Goal: Entertainment & Leisure: Browse casually

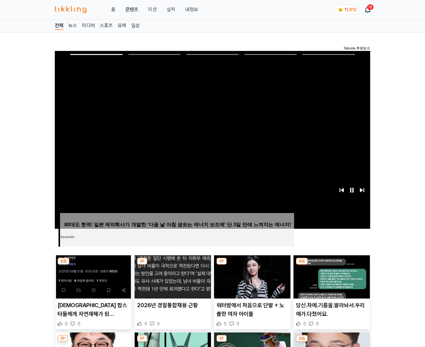
click at [332, 265] on img at bounding box center [332, 276] width 76 height 43
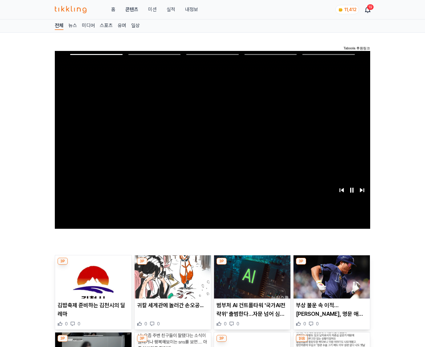
click at [332, 265] on img at bounding box center [332, 276] width 76 height 43
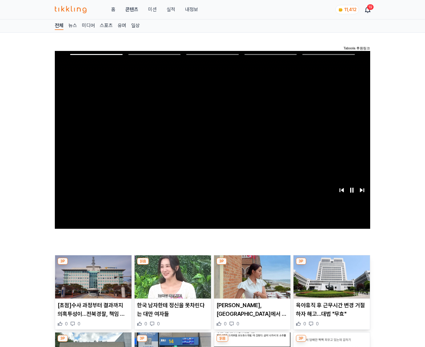
click at [332, 265] on img at bounding box center [332, 276] width 76 height 43
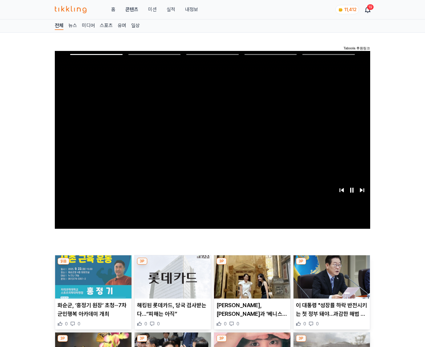
click at [332, 265] on img at bounding box center [332, 276] width 76 height 43
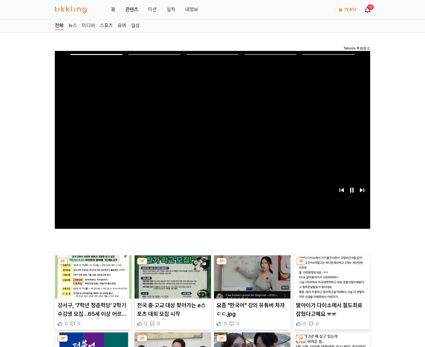
click at [332, 265] on img at bounding box center [332, 276] width 76 height 43
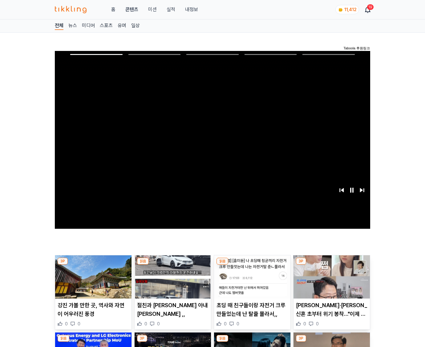
click at [332, 265] on img at bounding box center [332, 276] width 76 height 43
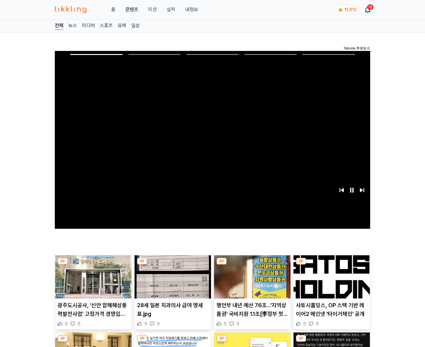
click at [332, 265] on img at bounding box center [332, 276] width 76 height 43
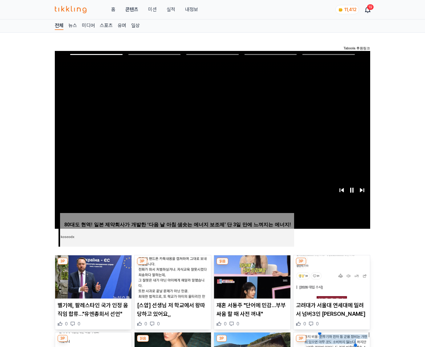
click at [332, 265] on img at bounding box center [332, 276] width 76 height 43
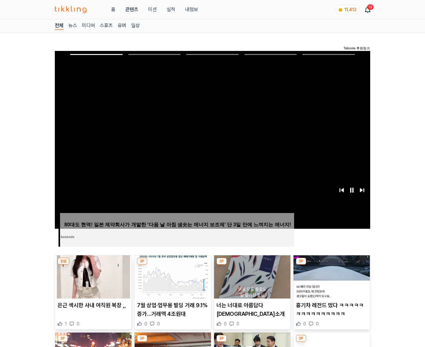
click at [332, 265] on img at bounding box center [332, 276] width 76 height 43
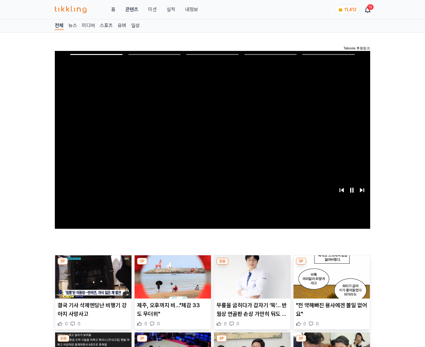
click at [332, 265] on img at bounding box center [332, 276] width 76 height 43
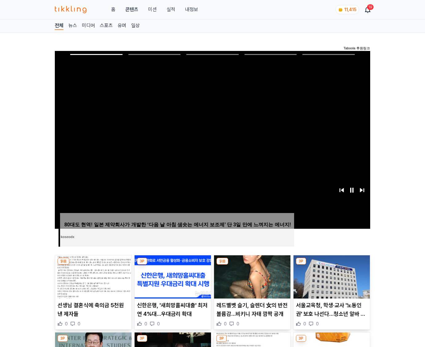
click at [332, 265] on img at bounding box center [332, 276] width 76 height 43
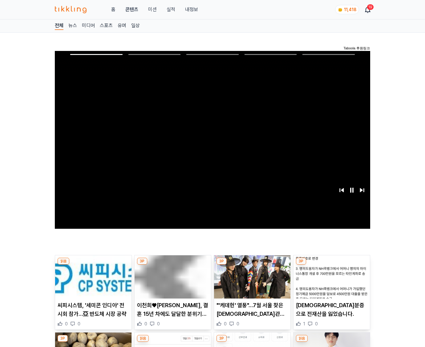
click at [332, 265] on img at bounding box center [332, 276] width 76 height 43
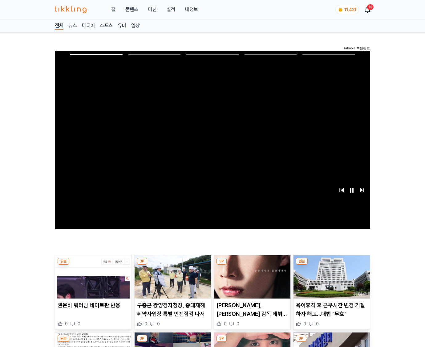
click at [332, 265] on img at bounding box center [332, 276] width 76 height 43
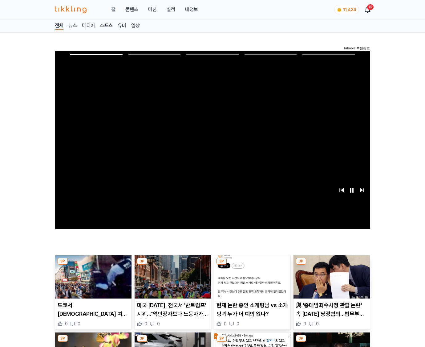
click at [332, 265] on img at bounding box center [332, 276] width 76 height 43
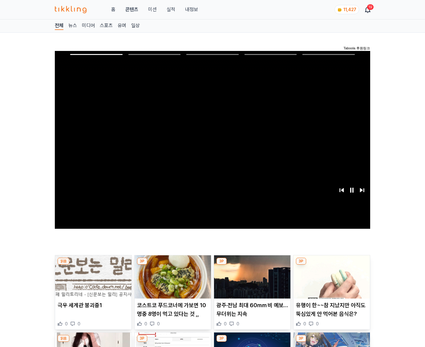
click at [332, 265] on img at bounding box center [332, 276] width 76 height 43
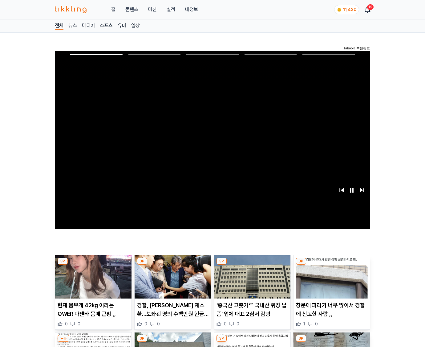
click at [332, 265] on img at bounding box center [332, 276] width 76 height 43
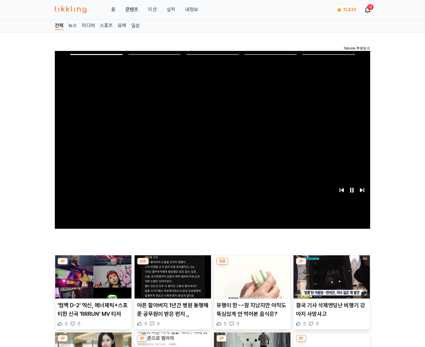
click at [332, 265] on img at bounding box center [332, 276] width 76 height 43
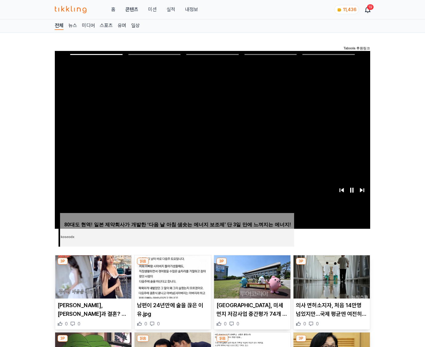
click at [328, 288] on img at bounding box center [332, 276] width 76 height 43
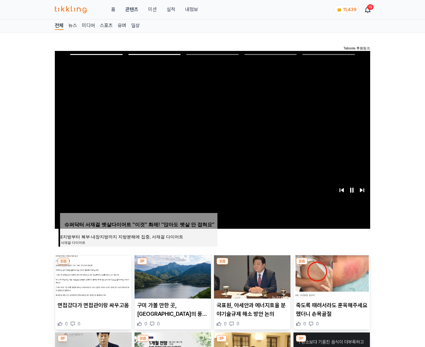
click at [332, 265] on img at bounding box center [332, 276] width 76 height 43
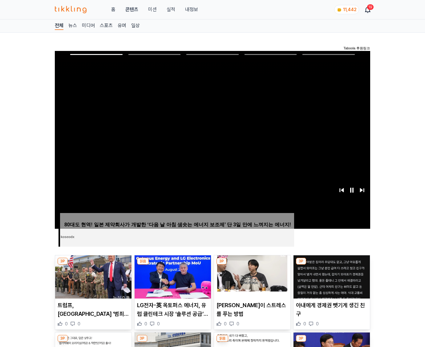
click at [332, 265] on img at bounding box center [332, 276] width 76 height 43
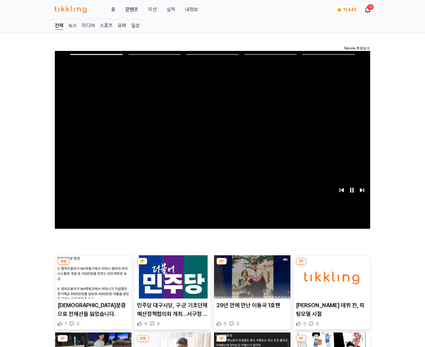
click at [332, 265] on img at bounding box center [332, 276] width 76 height 43
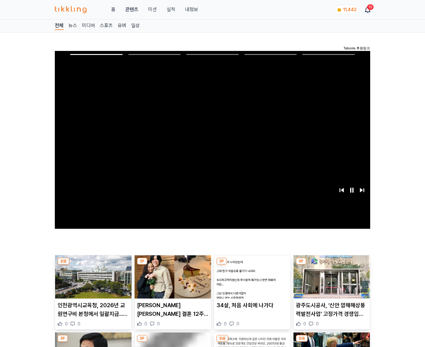
click at [332, 265] on img at bounding box center [332, 276] width 76 height 43
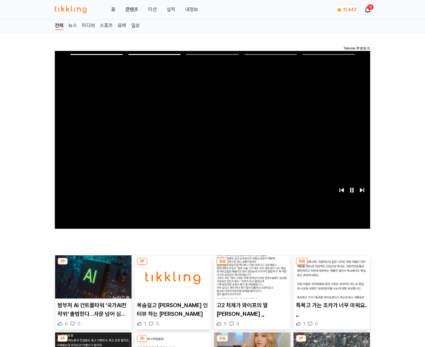
click at [332, 265] on img at bounding box center [332, 276] width 76 height 43
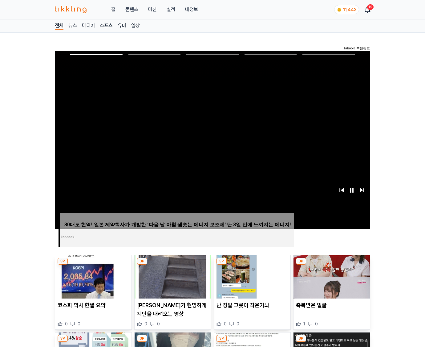
click at [332, 265] on img at bounding box center [332, 276] width 76 height 43
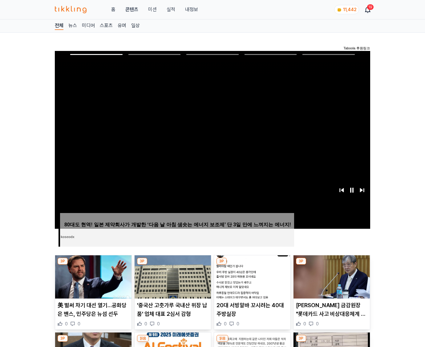
click at [332, 265] on img at bounding box center [332, 276] width 76 height 43
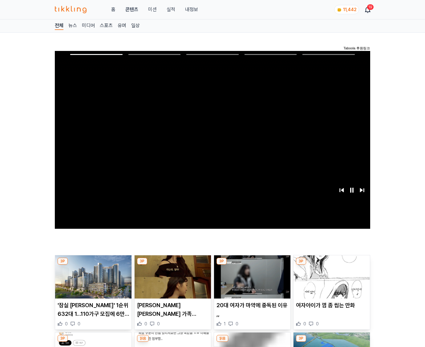
click at [332, 265] on img at bounding box center [332, 276] width 76 height 43
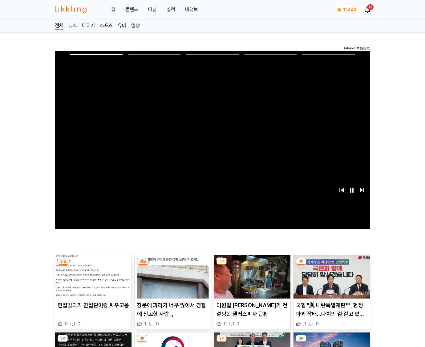
click at [332, 265] on img at bounding box center [332, 276] width 76 height 43
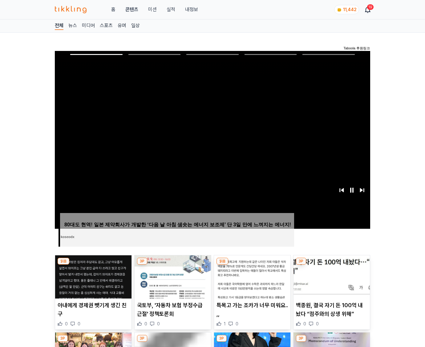
click at [332, 265] on img at bounding box center [332, 276] width 76 height 43
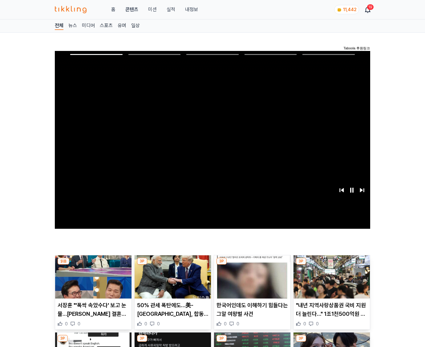
click at [332, 265] on img at bounding box center [332, 276] width 76 height 43
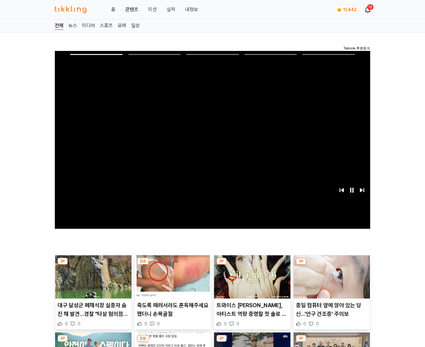
click at [332, 265] on img at bounding box center [332, 276] width 76 height 43
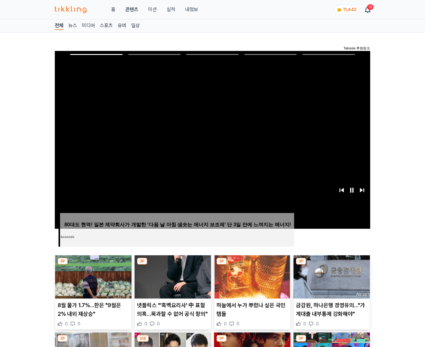
click at [332, 265] on img at bounding box center [332, 276] width 76 height 43
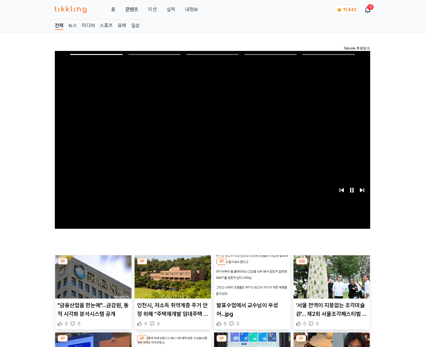
click at [332, 265] on img at bounding box center [332, 276] width 76 height 43
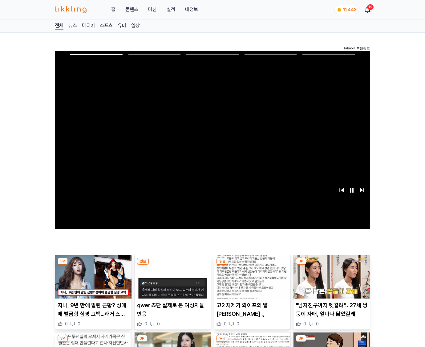
click at [332, 265] on img at bounding box center [332, 276] width 76 height 43
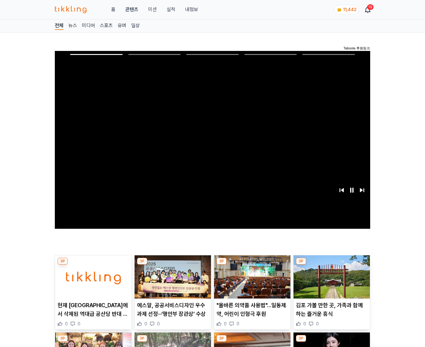
click at [332, 265] on img at bounding box center [332, 276] width 76 height 43
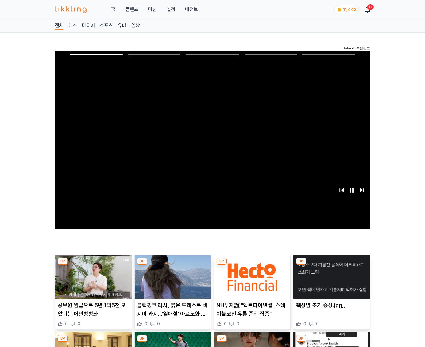
click at [332, 265] on img at bounding box center [332, 276] width 76 height 43
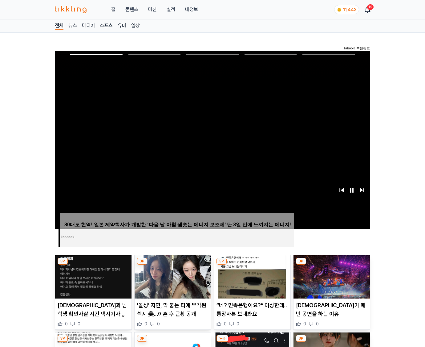
click at [332, 265] on img at bounding box center [332, 276] width 76 height 43
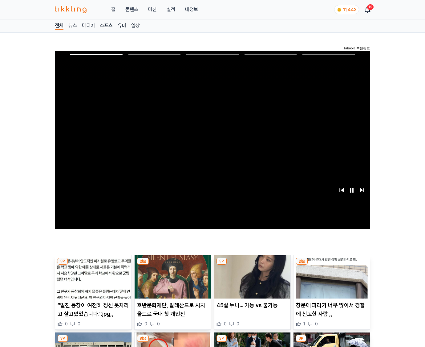
click at [332, 265] on img at bounding box center [332, 276] width 76 height 43
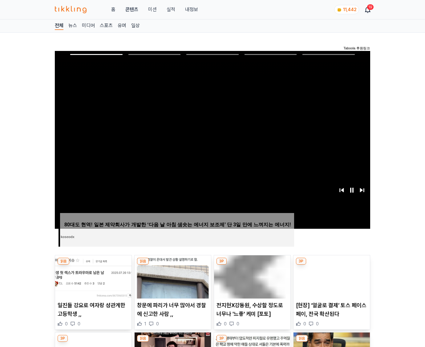
click at [332, 265] on img at bounding box center [332, 276] width 76 height 43
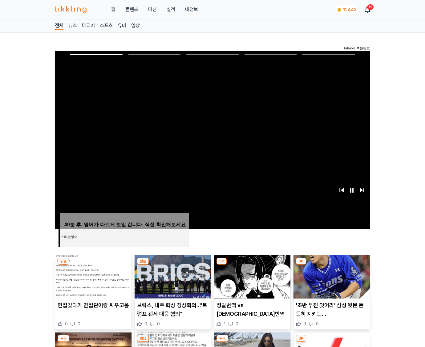
click at [332, 265] on img at bounding box center [332, 276] width 76 height 43
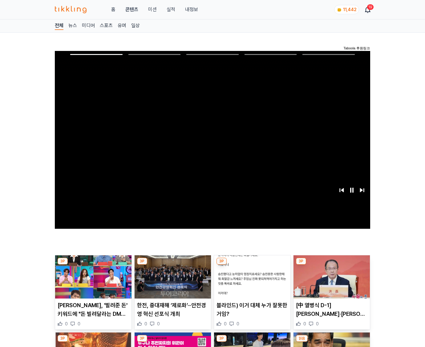
click at [332, 265] on img at bounding box center [332, 276] width 76 height 43
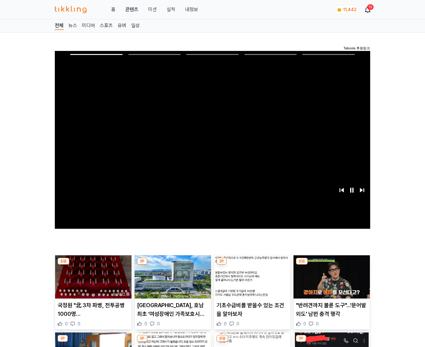
click at [332, 265] on img at bounding box center [332, 276] width 76 height 43
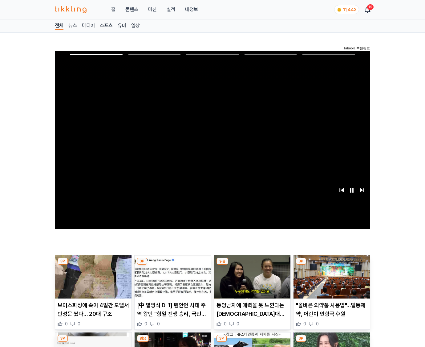
click at [332, 265] on img at bounding box center [332, 276] width 76 height 43
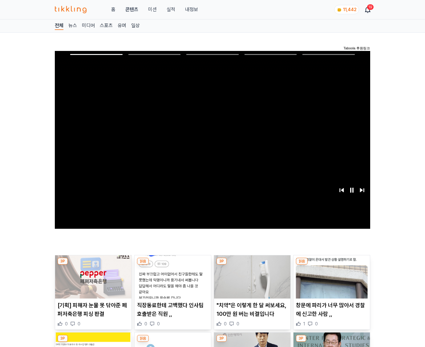
click at [332, 265] on img at bounding box center [332, 276] width 76 height 43
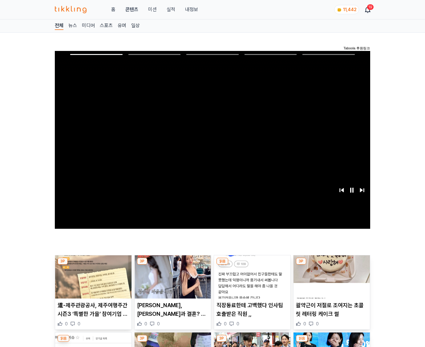
click at [332, 265] on img at bounding box center [332, 276] width 76 height 43
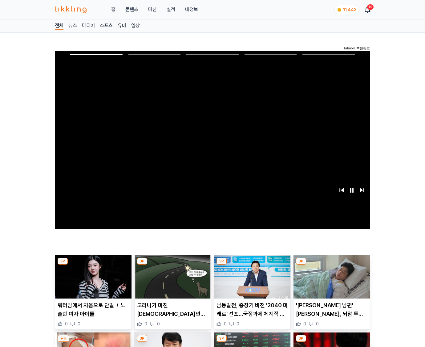
click at [332, 265] on img at bounding box center [332, 276] width 76 height 43
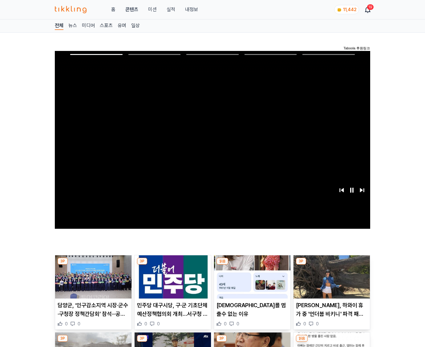
click at [332, 265] on img at bounding box center [332, 276] width 76 height 43
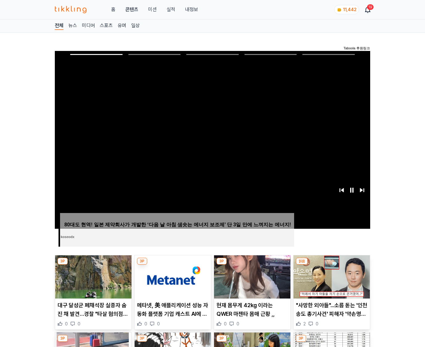
click at [332, 265] on img at bounding box center [332, 276] width 76 height 43
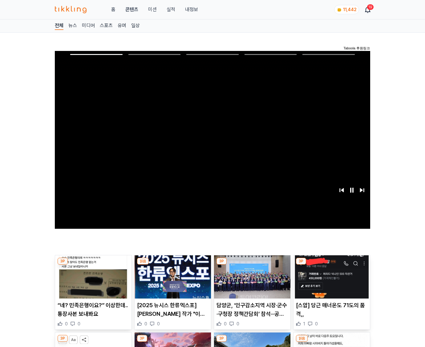
click at [332, 265] on img at bounding box center [332, 276] width 76 height 43
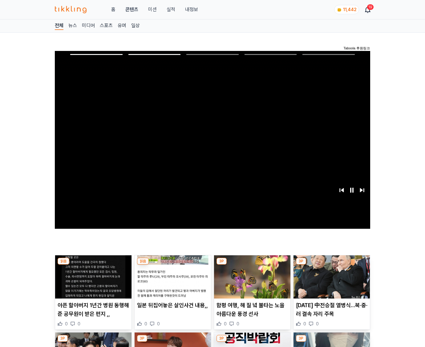
click at [332, 265] on img at bounding box center [332, 276] width 76 height 43
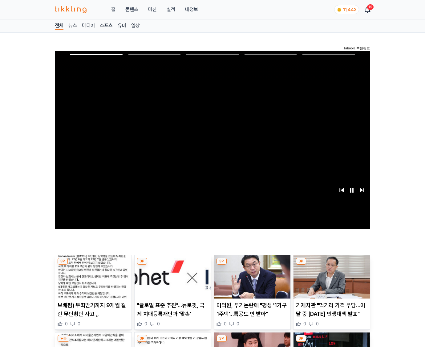
click at [332, 265] on img at bounding box center [332, 276] width 76 height 43
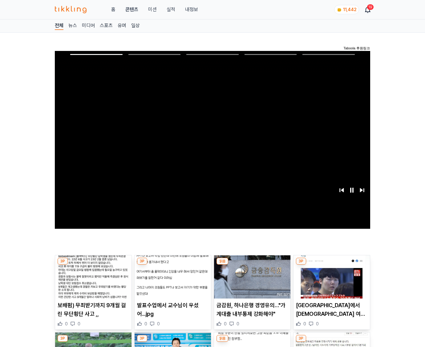
click at [332, 265] on img at bounding box center [332, 276] width 76 height 43
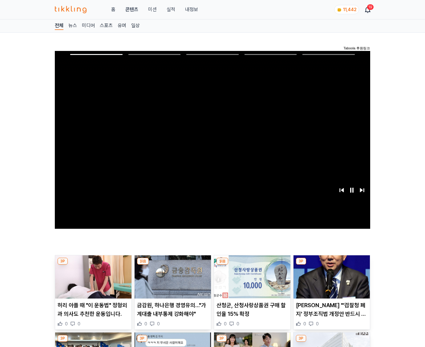
click at [332, 265] on img at bounding box center [332, 276] width 76 height 43
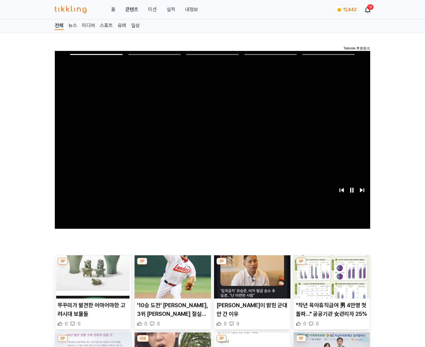
click at [332, 265] on img at bounding box center [332, 276] width 76 height 43
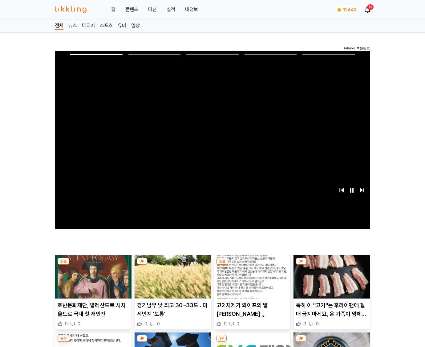
click at [332, 265] on img at bounding box center [332, 276] width 76 height 43
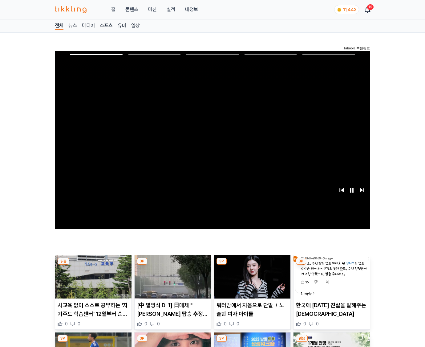
click at [332, 265] on img at bounding box center [332, 276] width 76 height 43
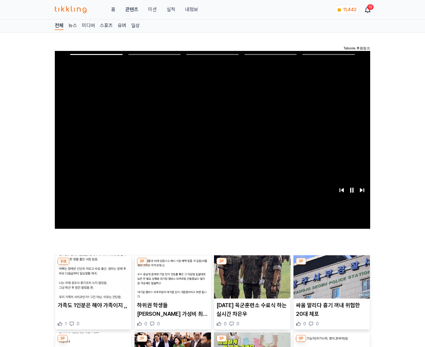
click at [332, 265] on img at bounding box center [332, 276] width 76 height 43
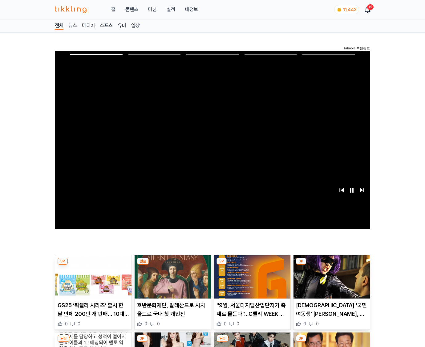
click at [332, 265] on img at bounding box center [332, 276] width 76 height 43
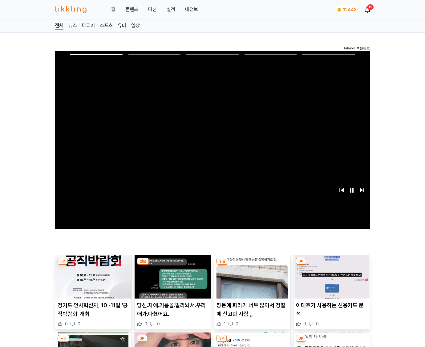
click at [332, 265] on img at bounding box center [332, 276] width 76 height 43
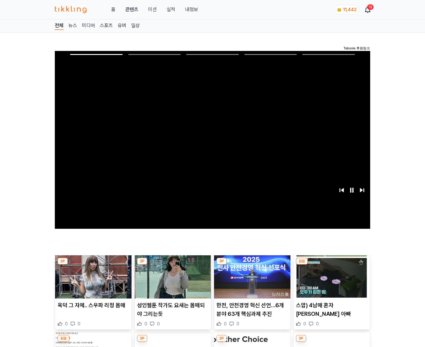
click at [332, 265] on img at bounding box center [332, 276] width 76 height 43
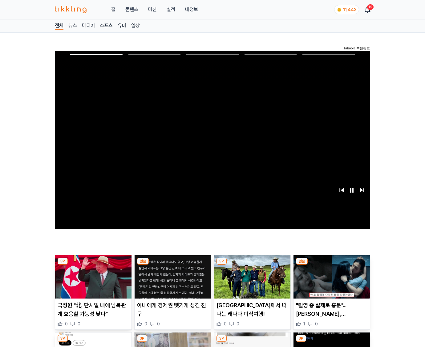
click at [332, 265] on img at bounding box center [332, 276] width 76 height 43
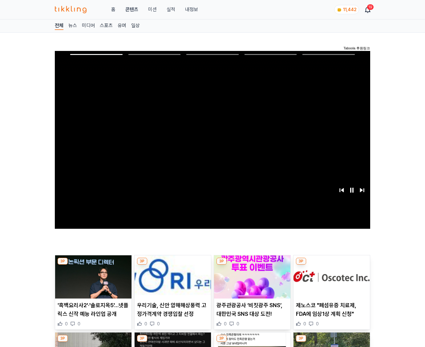
click at [332, 265] on img at bounding box center [332, 276] width 76 height 43
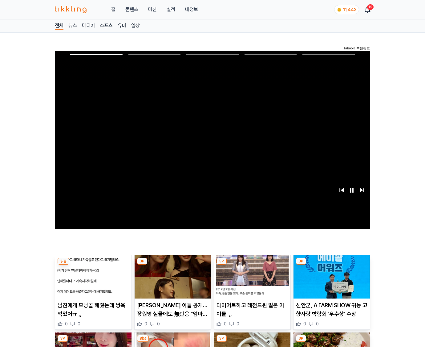
click at [332, 265] on img at bounding box center [332, 276] width 76 height 43
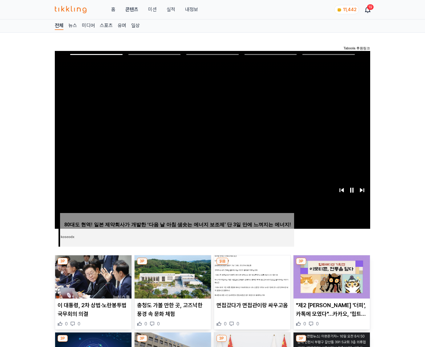
click at [332, 265] on img at bounding box center [332, 276] width 76 height 43
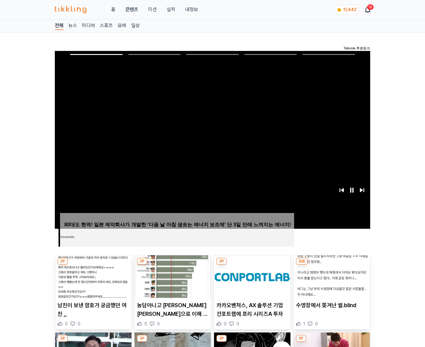
click at [332, 265] on img at bounding box center [332, 276] width 76 height 43
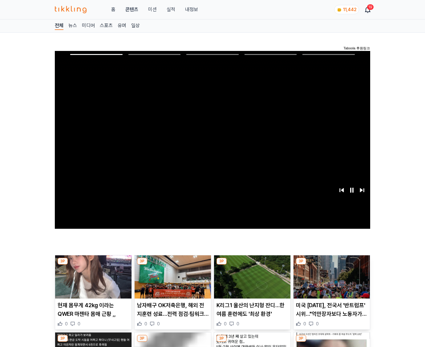
click at [332, 265] on img at bounding box center [332, 276] width 76 height 43
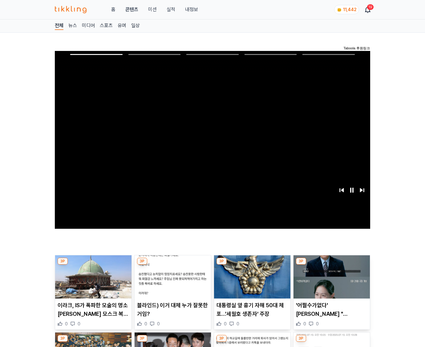
click at [332, 265] on img at bounding box center [332, 276] width 76 height 43
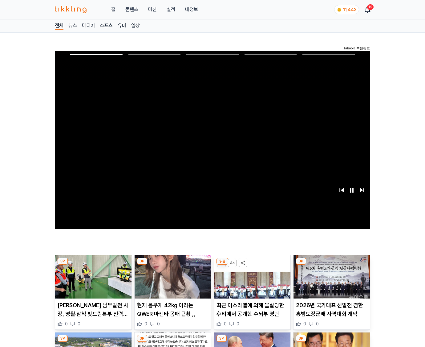
click at [332, 265] on img at bounding box center [332, 276] width 76 height 43
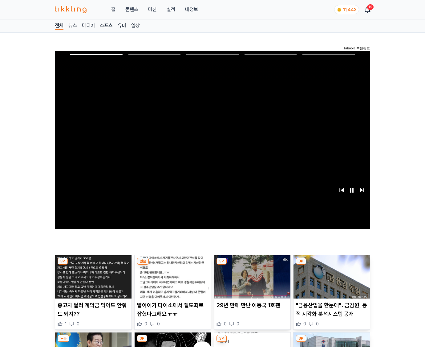
click at [332, 265] on img at bounding box center [332, 276] width 76 height 43
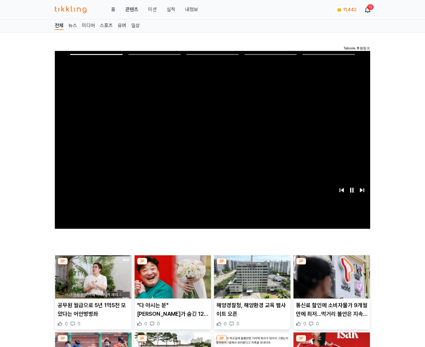
click at [332, 265] on img at bounding box center [332, 276] width 76 height 43
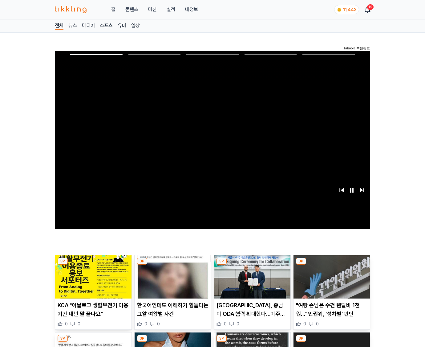
click at [332, 265] on img at bounding box center [332, 276] width 76 height 43
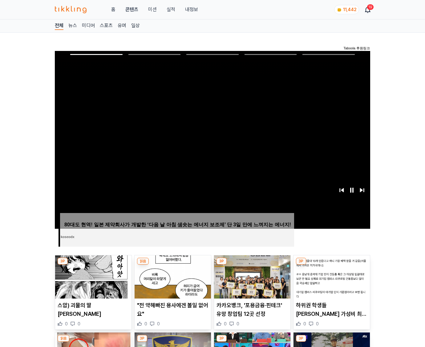
click at [332, 265] on img at bounding box center [332, 276] width 76 height 43
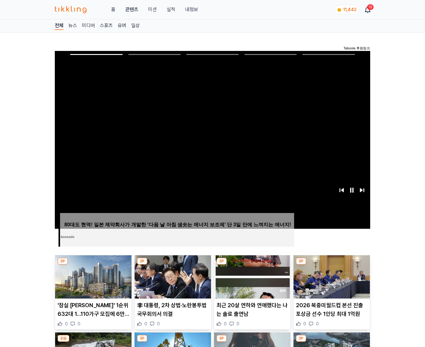
click at [332, 265] on img at bounding box center [332, 276] width 76 height 43
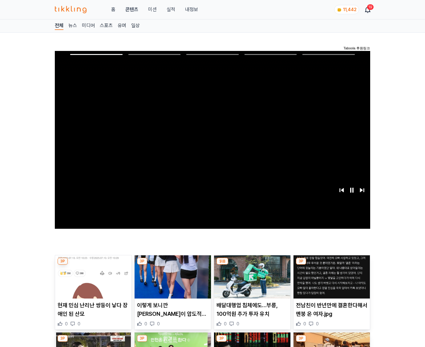
click at [332, 265] on img at bounding box center [332, 276] width 76 height 43
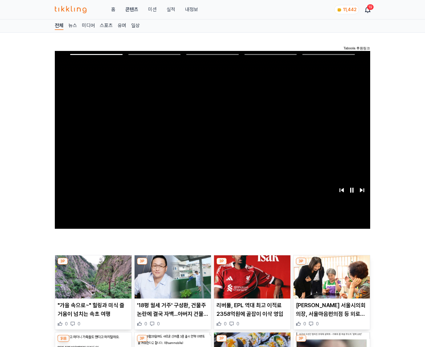
click at [332, 265] on img at bounding box center [332, 276] width 76 height 43
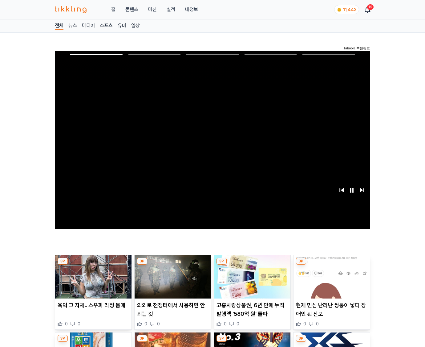
click at [332, 265] on img at bounding box center [332, 276] width 76 height 43
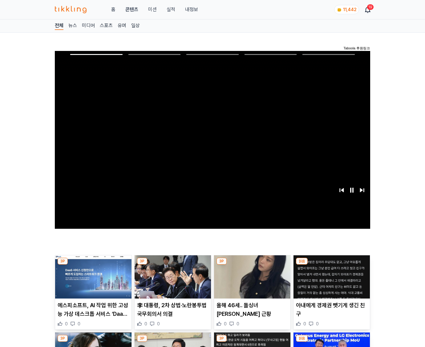
click at [332, 265] on img at bounding box center [332, 276] width 76 height 43
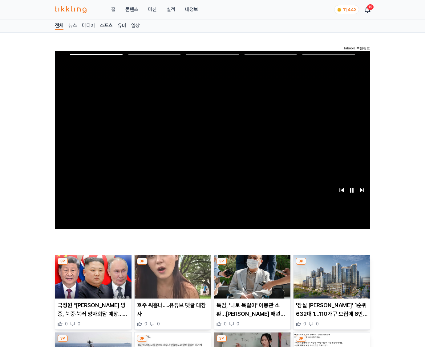
click at [332, 265] on img at bounding box center [332, 276] width 76 height 43
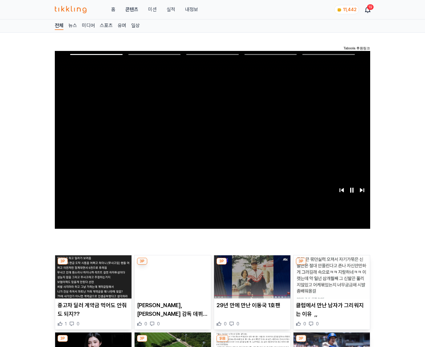
click at [332, 265] on img at bounding box center [332, 276] width 76 height 43
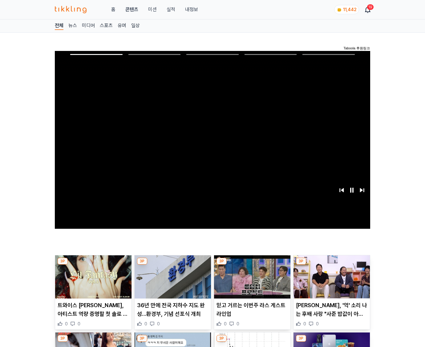
click at [332, 265] on img at bounding box center [332, 276] width 76 height 43
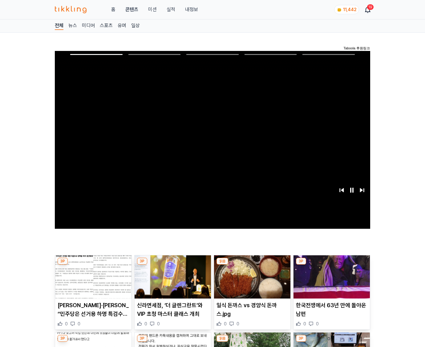
click at [332, 265] on img at bounding box center [332, 276] width 76 height 43
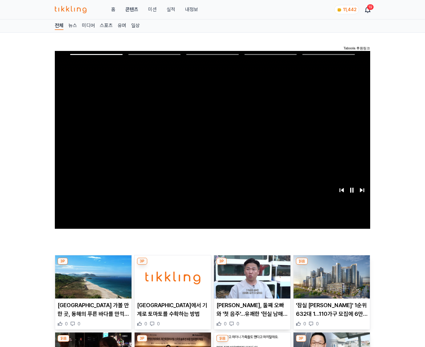
click at [332, 265] on img at bounding box center [332, 276] width 76 height 43
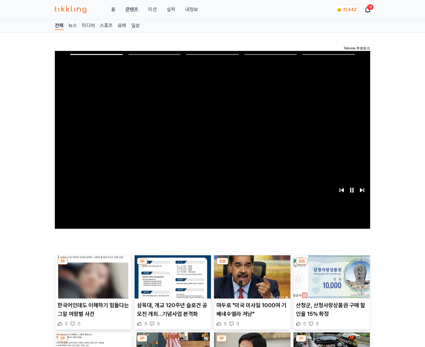
click at [332, 265] on img at bounding box center [332, 276] width 76 height 43
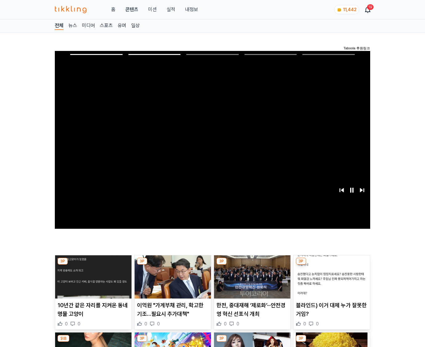
click at [332, 265] on img at bounding box center [332, 276] width 76 height 43
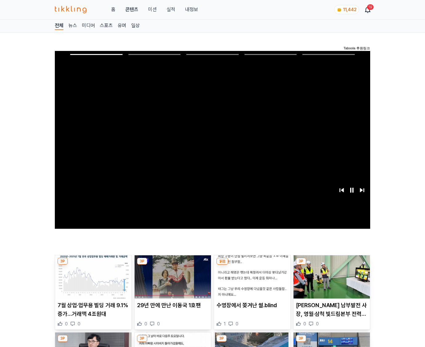
click at [332, 265] on img at bounding box center [332, 276] width 76 height 43
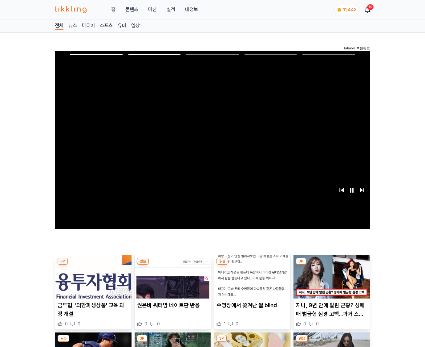
click at [332, 265] on img at bounding box center [332, 276] width 76 height 43
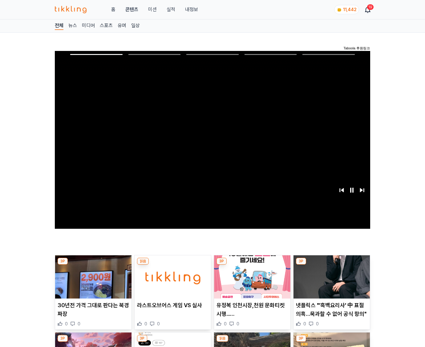
click at [332, 265] on img at bounding box center [332, 276] width 76 height 43
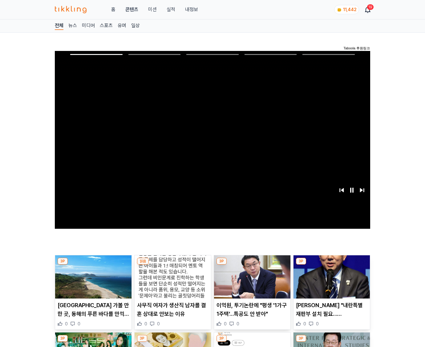
click at [332, 265] on img at bounding box center [332, 276] width 76 height 43
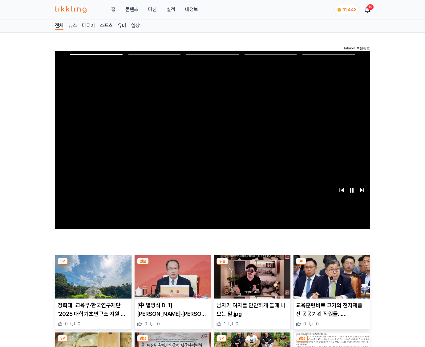
click at [332, 265] on img at bounding box center [332, 276] width 76 height 43
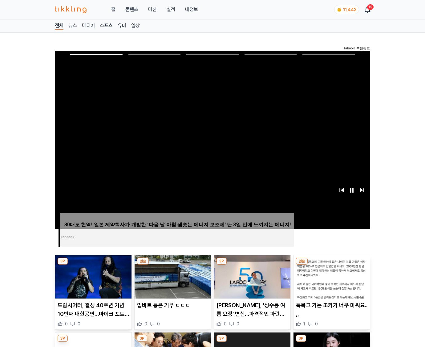
click at [332, 265] on img at bounding box center [332, 276] width 76 height 43
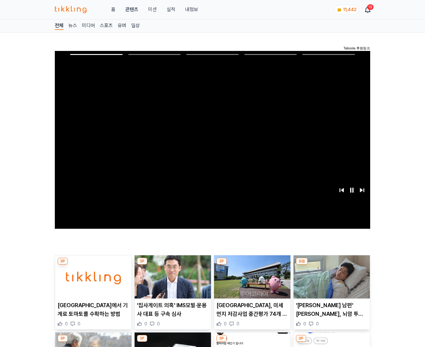
click at [332, 265] on img at bounding box center [332, 276] width 76 height 43
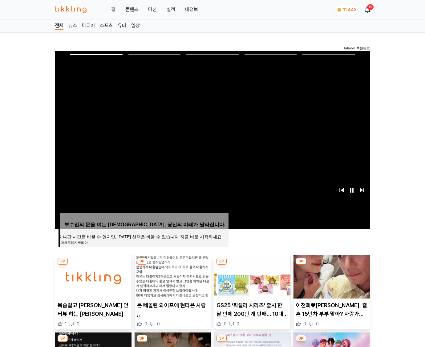
click at [332, 265] on img at bounding box center [332, 276] width 76 height 43
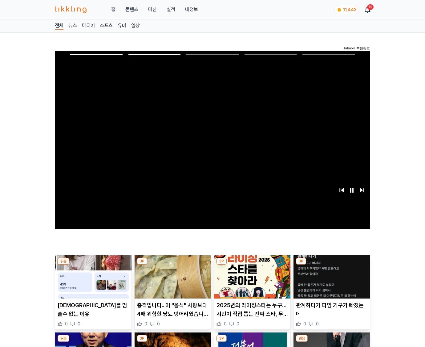
click at [332, 265] on img at bounding box center [332, 276] width 76 height 43
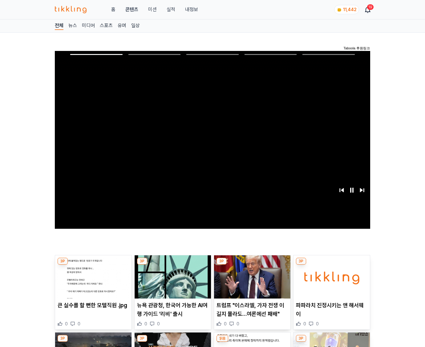
click at [332, 265] on img at bounding box center [332, 276] width 76 height 43
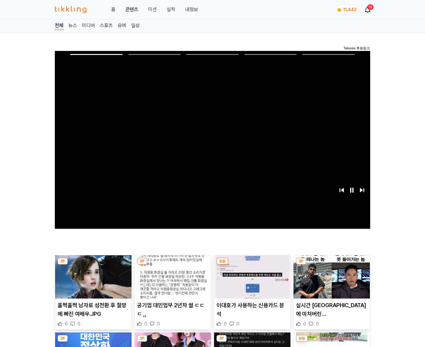
click at [332, 265] on img at bounding box center [332, 276] width 76 height 43
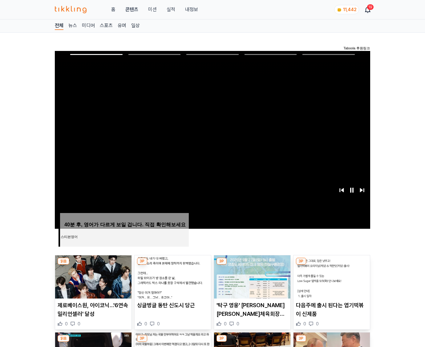
click at [332, 265] on img at bounding box center [332, 276] width 76 height 43
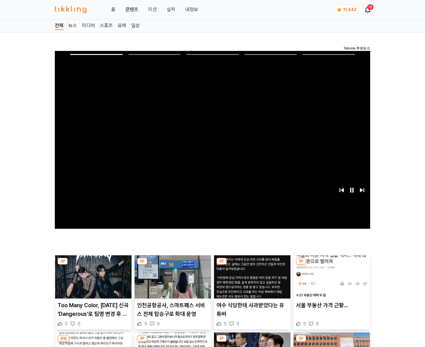
click at [332, 265] on img at bounding box center [332, 276] width 76 height 43
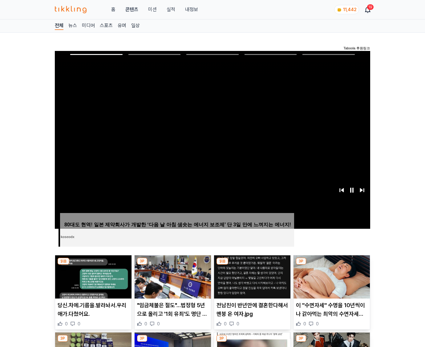
click at [332, 265] on img at bounding box center [332, 276] width 76 height 43
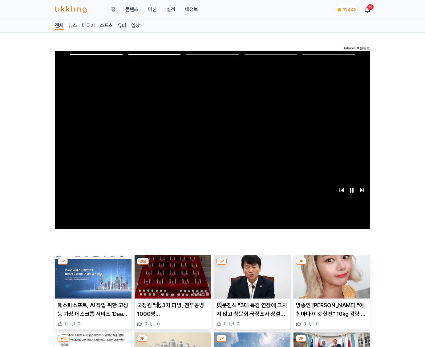
click at [332, 265] on img at bounding box center [332, 276] width 76 height 43
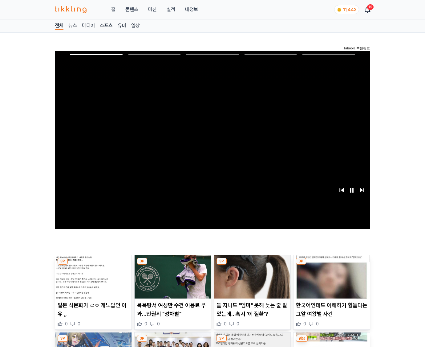
click at [332, 265] on img at bounding box center [332, 276] width 76 height 43
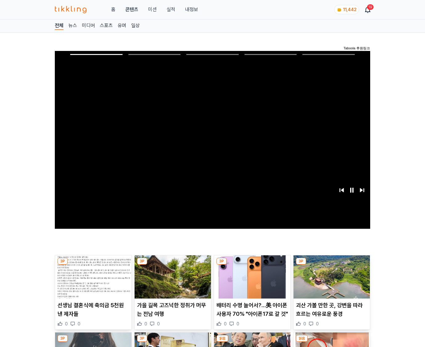
click at [332, 265] on img at bounding box center [332, 276] width 76 height 43
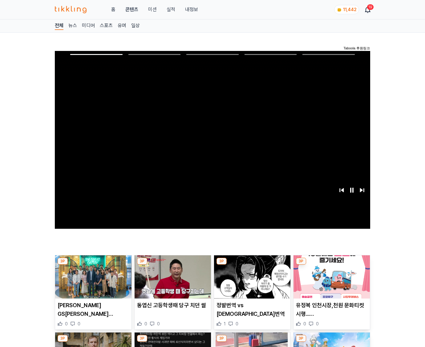
click at [332, 265] on img at bounding box center [332, 276] width 76 height 43
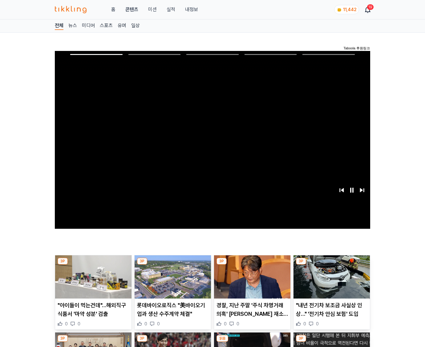
click at [332, 265] on img at bounding box center [332, 276] width 76 height 43
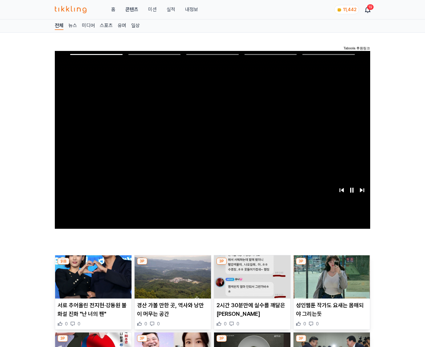
click at [332, 265] on img at bounding box center [332, 276] width 76 height 43
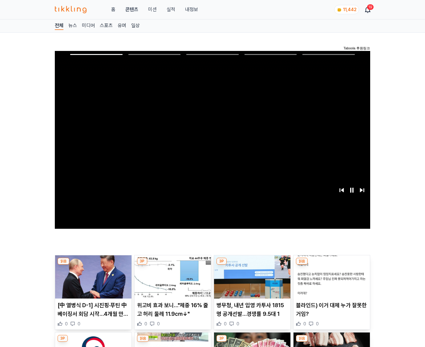
click at [332, 265] on img at bounding box center [332, 276] width 76 height 43
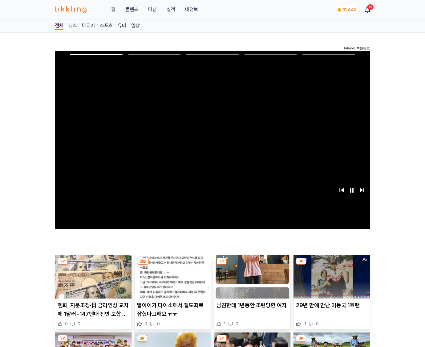
click at [332, 265] on img at bounding box center [332, 276] width 76 height 43
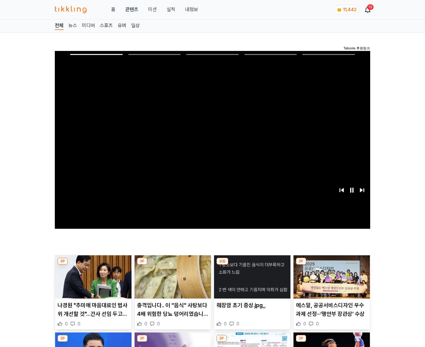
click at [332, 265] on img at bounding box center [332, 276] width 76 height 43
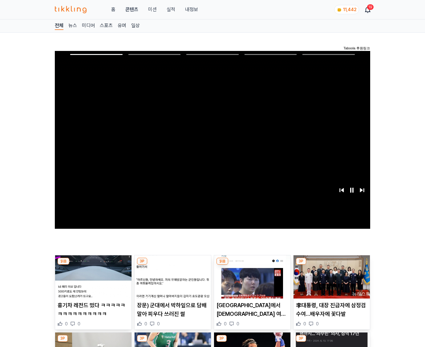
click at [332, 265] on img at bounding box center [332, 276] width 76 height 43
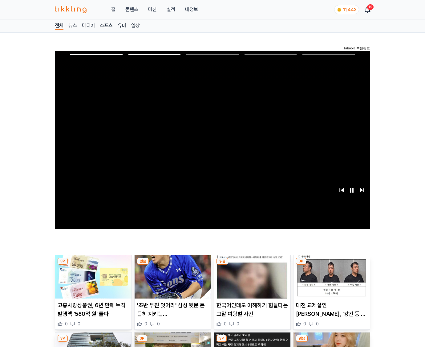
click at [332, 265] on img at bounding box center [332, 276] width 76 height 43
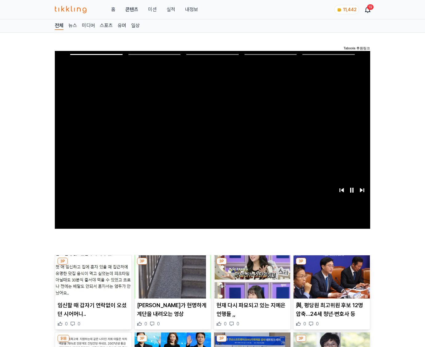
click at [332, 265] on img at bounding box center [332, 276] width 76 height 43
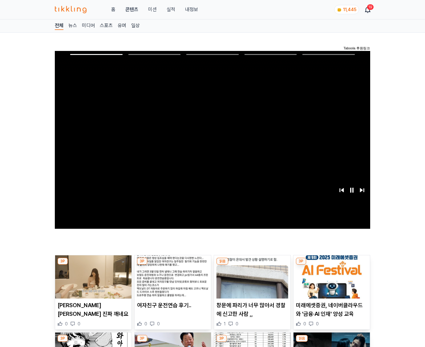
click at [332, 265] on img at bounding box center [332, 276] width 76 height 43
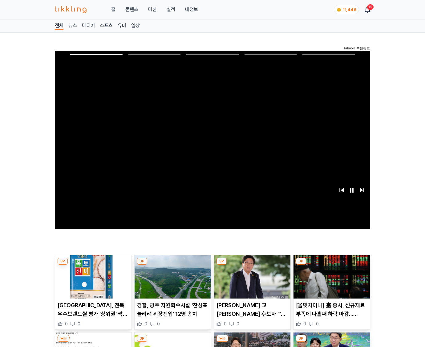
click at [332, 265] on img at bounding box center [332, 276] width 76 height 43
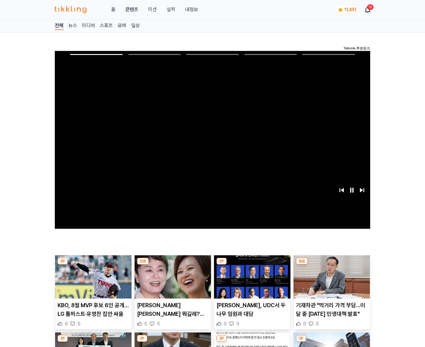
click at [332, 265] on img at bounding box center [332, 276] width 76 height 43
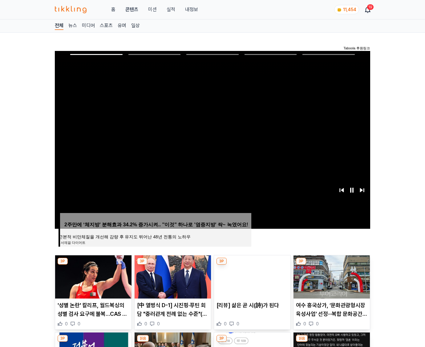
click at [332, 265] on img at bounding box center [332, 276] width 76 height 43
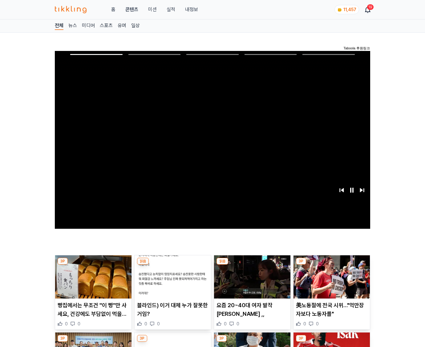
click at [332, 265] on img at bounding box center [332, 276] width 76 height 43
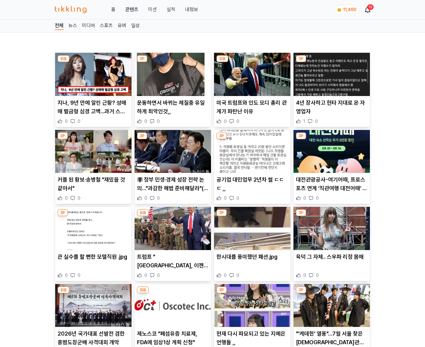
click at [332, 265] on div "육덕 그 자체.. 스우파 리정 몸매 0 0" at bounding box center [332, 265] width 76 height 26
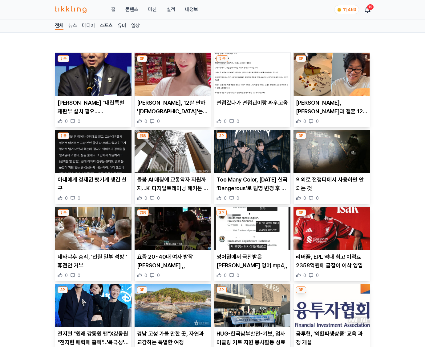
click at [332, 265] on p "리버풀, EPL 역대 최고 이적료 2358억원에 골잡이 이삭 영입" at bounding box center [332, 260] width 72 height 17
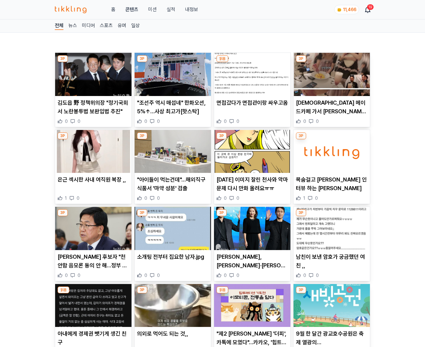
click at [332, 265] on p "남친이 보낸 암호가 궁금했던 여친 ,," at bounding box center [332, 260] width 72 height 17
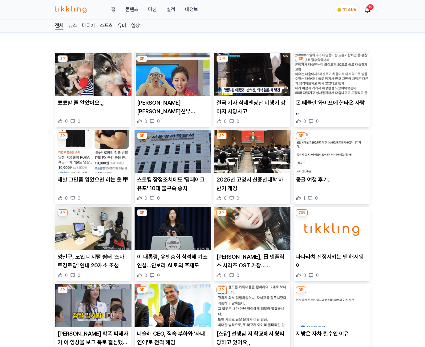
click at [332, 265] on div "파파라치 진정시키는 앤 해서웨이 0 0" at bounding box center [332, 265] width 76 height 26
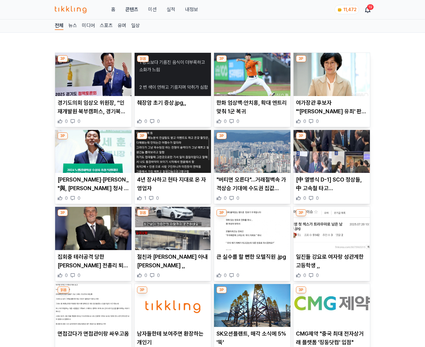
click at [332, 265] on p "일진들 강요로 여자랑 성관계한 고등학생 ,," at bounding box center [332, 260] width 72 height 17
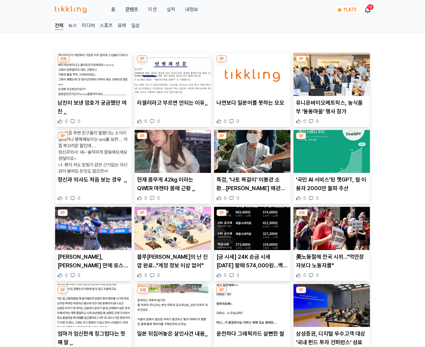
click at [332, 265] on p "美노동절에 전국 시위…"억만장자보다 노동자를"" at bounding box center [332, 260] width 72 height 17
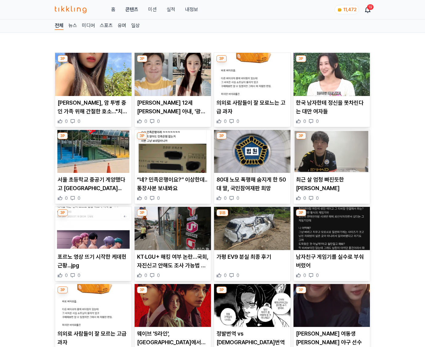
click at [332, 265] on p "남자친구 게임기를 실수로 부숴버렸어" at bounding box center [332, 260] width 72 height 17
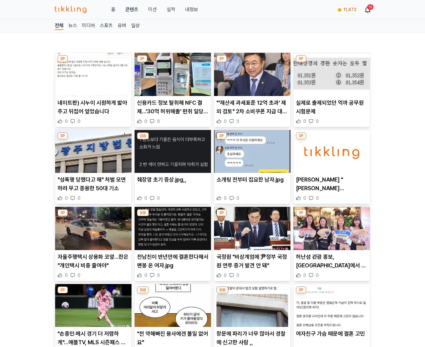
click at [332, 265] on p "허난성 관광 홍보, [GEOGRAPHIC_DATA]에서 성공적으로 마무리" at bounding box center [332, 260] width 72 height 17
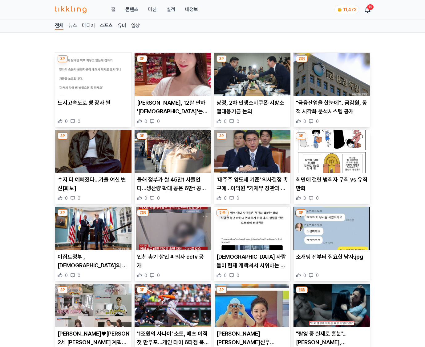
click at [332, 265] on div "소개팅 전부터 집요한 남자.jpg 0 0" at bounding box center [332, 265] width 76 height 26
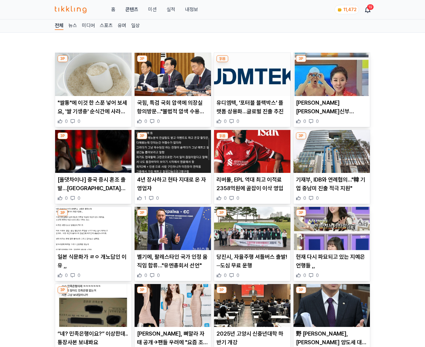
click at [332, 265] on p "현재 다시 파묘되고 있는 지예은 언행들 ,," at bounding box center [332, 260] width 72 height 17
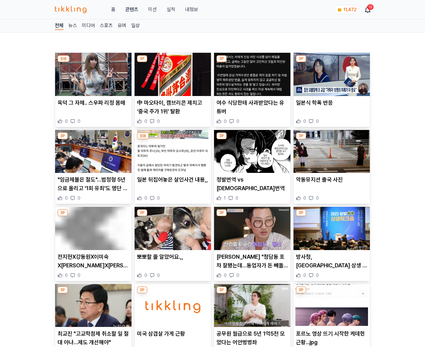
click at [332, 265] on p "방사청, 방방톡톡 상생 워크숍 개최…방산 계약제도 개선현황 소개" at bounding box center [332, 260] width 72 height 17
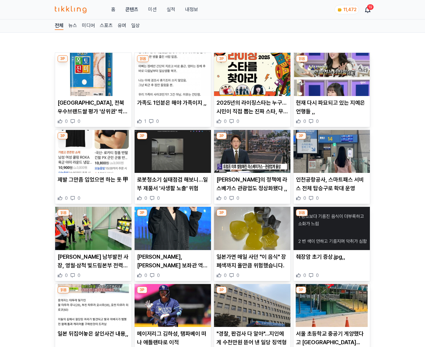
click at [332, 265] on div "췌장암 초기 증상.jpg,, 0 0" at bounding box center [332, 265] width 76 height 26
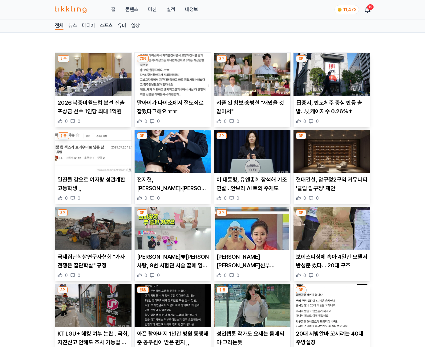
click at [332, 265] on p "보이스피싱에 속아 4일간 모텔서 반성문 썼다… 20대 구조" at bounding box center [332, 260] width 72 height 17
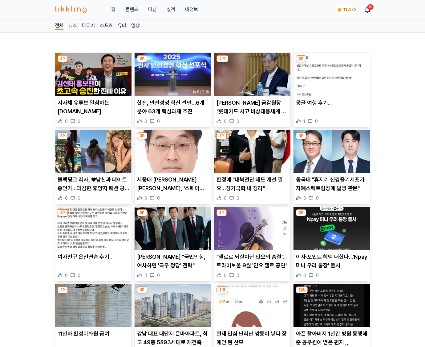
click at [332, 265] on p "이자·포인트 혜택 더한다…'Npay 머니 우리 통장' 출시" at bounding box center [332, 260] width 72 height 17
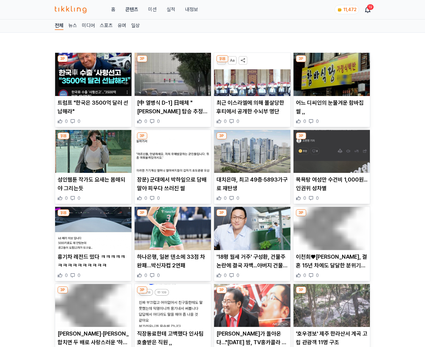
click at [332, 265] on p "이천희♥전혜진, 결혼 15년 차에도 달달한 분위기 [포토]" at bounding box center [332, 260] width 72 height 17
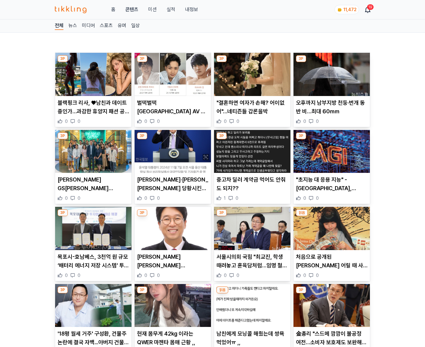
click at [332, 265] on p "처음으로 공개된 [PERSON_NAME] 어릴 때 사진들" at bounding box center [332, 260] width 72 height 17
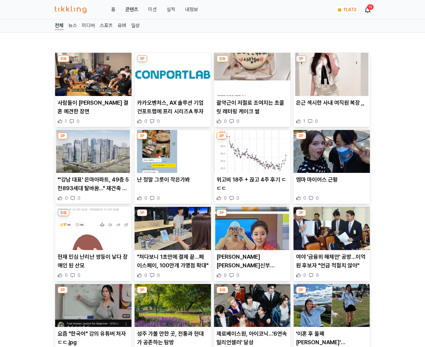
click at [332, 265] on p "여야 '금융위 해체안' 공방…이억원 후보자 "언급 적절치 않아"" at bounding box center [332, 260] width 72 height 17
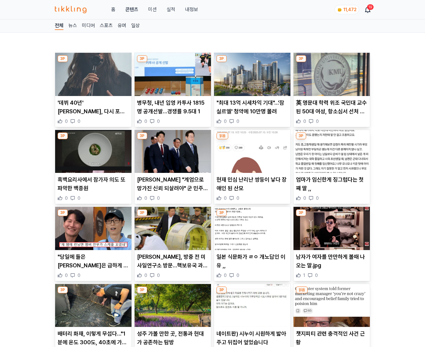
click at [332, 265] on p "남자가 여자를 만만하게 볼때 나오는 말.jpg" at bounding box center [332, 260] width 72 height 17
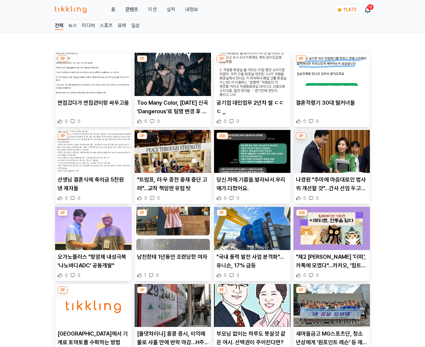
click at [332, 265] on p ""제2 케데헌 '더피', 카톡에 모였다"…카카오, '힙트래디션 이모티콘' 출시" at bounding box center [332, 260] width 72 height 17
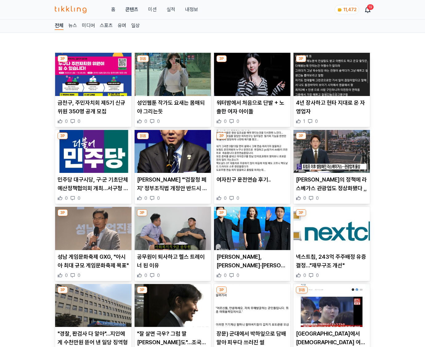
click at [332, 265] on p "넥스트칩, 243억 주주배정 유증 결정…"재무구조 개선"" at bounding box center [332, 260] width 72 height 17
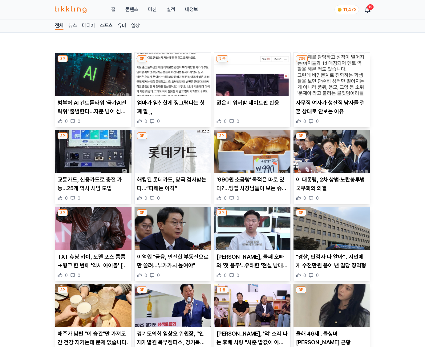
click at [332, 265] on p ""경찰, 판검사 다 알아"…지인에게 수천만원 뜯어 낸 일당 징역형" at bounding box center [332, 260] width 72 height 17
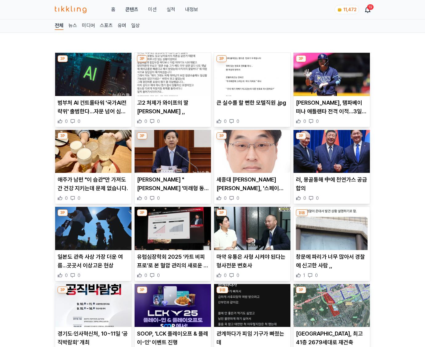
click at [332, 265] on p "창문에 파리가 너무 많아서 경찰에 신고한 사람 ,," at bounding box center [332, 260] width 72 height 17
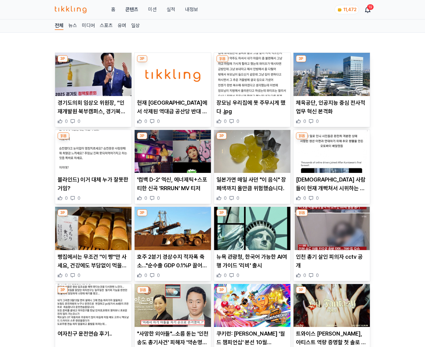
click at [332, 265] on div "인천 총기 살인 피의자 cctv 공개 0 0" at bounding box center [332, 265] width 76 height 26
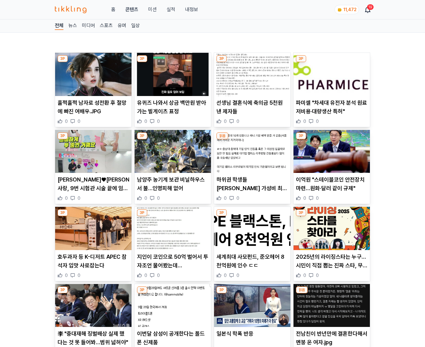
click at [332, 265] on p "2025년의 라이징스타는 누구… 시민이 직접 뽑는 진짜 스타, 무대 위 대결이 시작된다" at bounding box center [332, 260] width 72 height 17
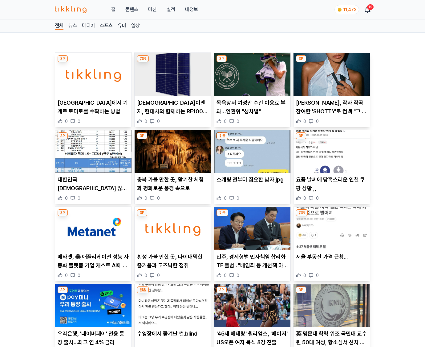
click at [332, 265] on div "서울 부동산 가격 근황... 0 0" at bounding box center [332, 265] width 76 height 26
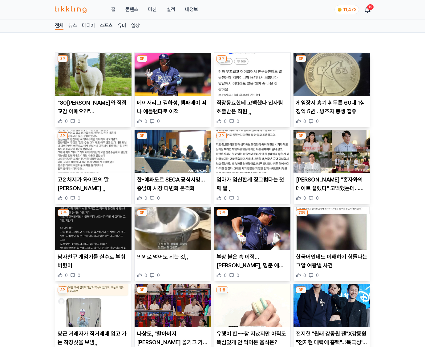
click at [332, 265] on p "한국어인데도 이해하기 힘들다는 그알 여왕벌 사건" at bounding box center [332, 260] width 72 height 17
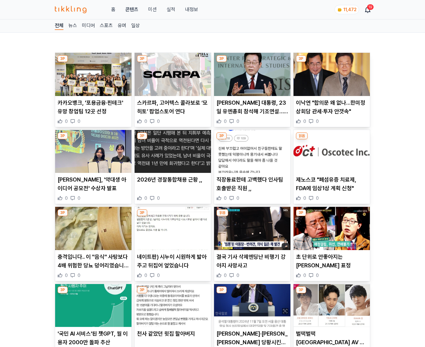
click at [332, 265] on p "초 단위로 안좋아지는 김제동 표정" at bounding box center [332, 260] width 72 height 17
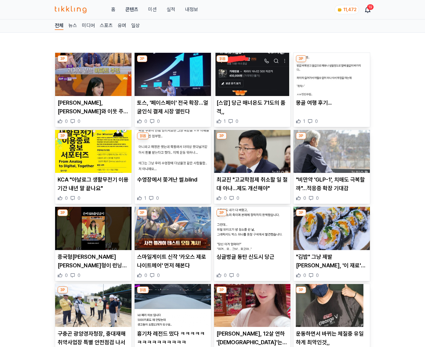
click at [332, 265] on p ""김밥" 그냥 제발 드시지 마세요, '이 재료'를 빼야 보약처럼 건강식입니다" at bounding box center [332, 260] width 72 height 17
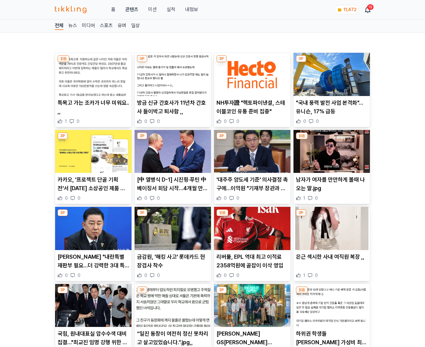
click at [332, 265] on div "은근 섹시한 사내 여직원 복장 ,, 1 0" at bounding box center [332, 265] width 76 height 26
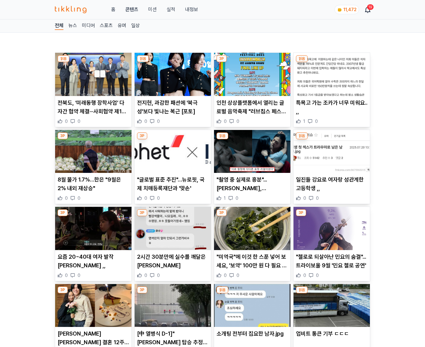
click at [332, 265] on p ""첼로로 되살아난 민요의 숨결"... 트라이보울 9월 '민요 첼로 공연'" at bounding box center [332, 260] width 72 height 17
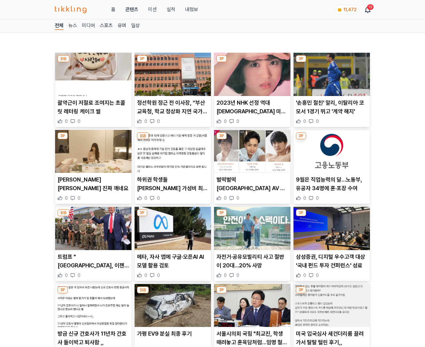
click at [332, 265] on p "삼성증권, 디지털 우수고객 대상 '국내 펀드 투자 컨퍼런스' 성료" at bounding box center [332, 260] width 72 height 17
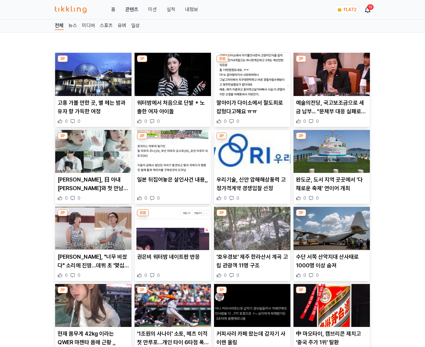
click at [332, 265] on p "수단 서쪽 산악지대 산사태로 1000명 이상 숨져" at bounding box center [332, 260] width 72 height 17
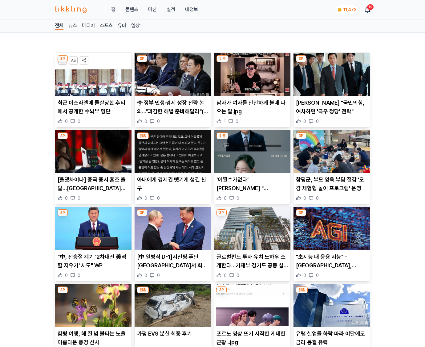
click at [332, 265] on p ""초지능 대 응용 지능" -미국, 중국의 AI 차이" at bounding box center [332, 260] width 72 height 17
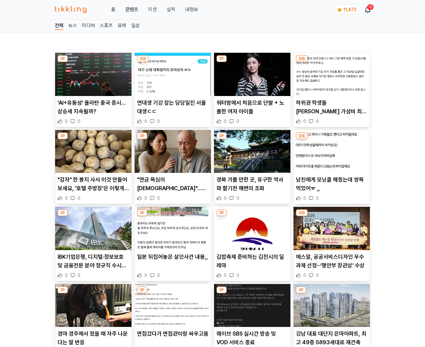
click at [332, 265] on p "에스알, 공공서비스디자인 우수과제 선정···‘행안부 장관상’ 수상" at bounding box center [332, 260] width 72 height 17
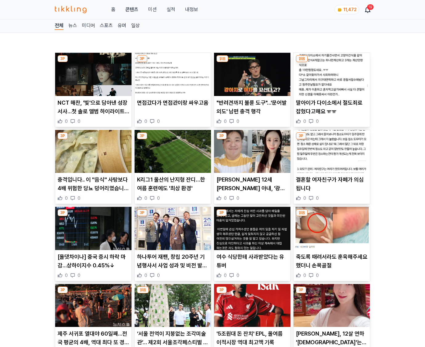
click at [332, 265] on p "죽도록 때려서라도 훈육해주세요 했더니 손목골절" at bounding box center [332, 260] width 72 height 17
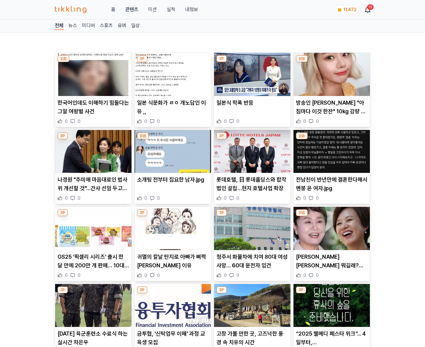
click at [332, 265] on p "[PERSON_NAME] [PERSON_NAME] 뭐길래? [PERSON_NAME] "잘 견디고 있지, 허망해 말고" 의미심장 글 화제 (+투…" at bounding box center [332, 260] width 72 height 17
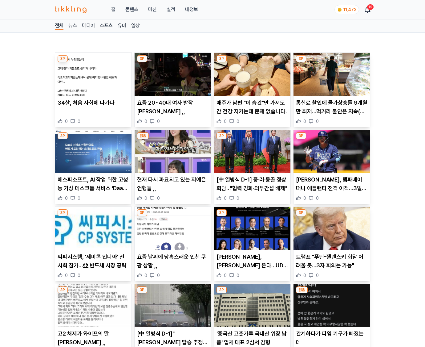
click at [332, 265] on p "트럼프 "푸틴-젤렌스키 회담 어려울 듯…3자 회의는 가능"" at bounding box center [332, 260] width 72 height 17
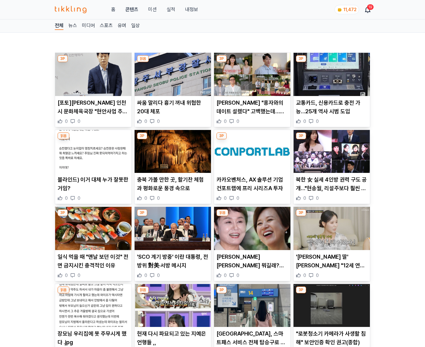
click at [332, 265] on p "'최현석 딸' 최연수 "12세 연상 김태현과 결혼…가족 반대해"" at bounding box center [332, 260] width 72 height 17
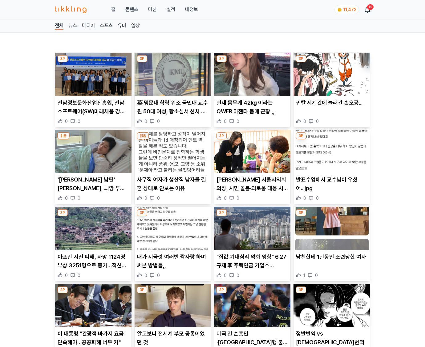
click at [332, 265] on div "남친한테 1년동안 조련당한 여자 1 0" at bounding box center [332, 265] width 76 height 26
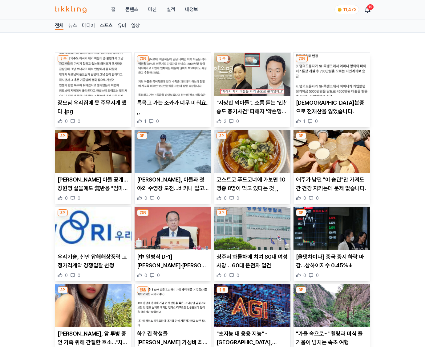
click at [332, 265] on p "[올댓차이나] 중국 증시 하락 마감…상하이지수 0.45%↓" at bounding box center [332, 260] width 72 height 17
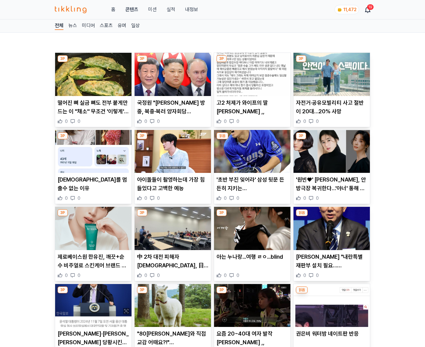
click at [332, 265] on p "[PERSON_NAME] "내란특별재판부 설치 필요…[DEMOGRAPHIC_DATA]가 단초 제공한 것"" at bounding box center [332, 260] width 72 height 17
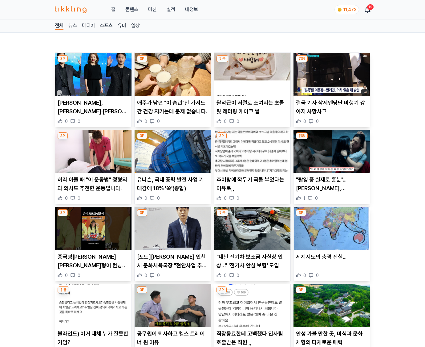
click at [332, 265] on div "세계지도의 충격 진실... 0 0" at bounding box center [332, 265] width 76 height 26
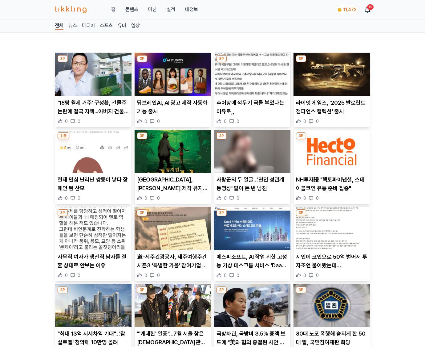
click at [332, 265] on p "지인이 코인으로 50억 벌어서 투자조언 물어봤는데 거만하네,," at bounding box center [332, 260] width 72 height 17
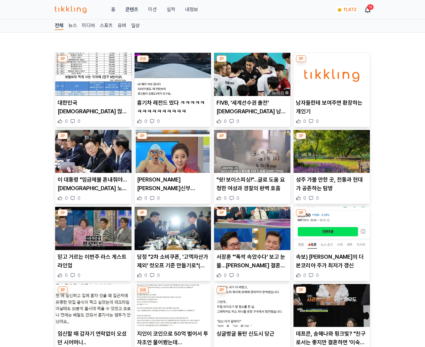
click at [332, 265] on p "속보) 백종원의 더본코리아 주가 최저가 갱신" at bounding box center [332, 260] width 72 height 17
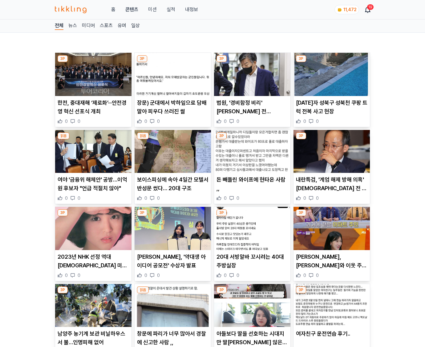
click at [332, 265] on p "이수경, 전현무와 이웃 주민 "한때 자주 보던 사이"" at bounding box center [332, 260] width 72 height 17
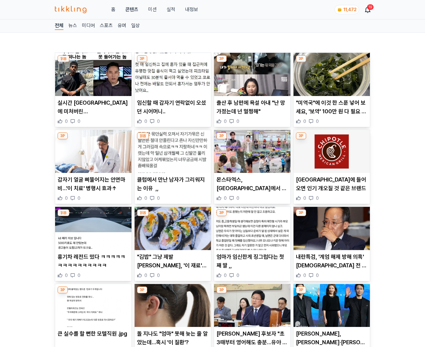
click at [332, 265] on p "내란특검, '계엄 해제 방해 의혹' 추경호 전 국힘 원내대표 압수수색" at bounding box center [332, 260] width 72 height 17
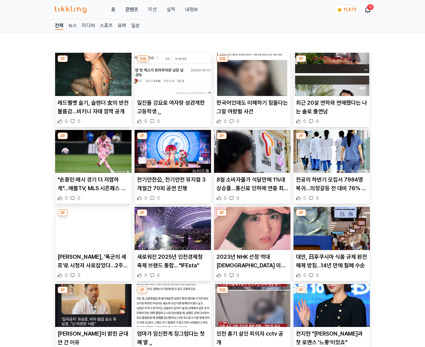
click at [332, 265] on p "대만, 日후쿠시마 식품 규제 완전 해제 방침…14년 만에 철폐 수순" at bounding box center [332, 260] width 72 height 17
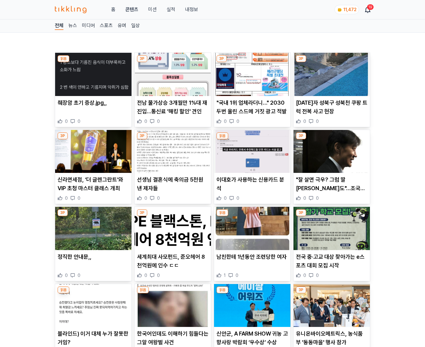
click at [332, 265] on p "전국 중·고교 대상 찾아가는 e스포츠 대회 모집 시작" at bounding box center [332, 260] width 72 height 17
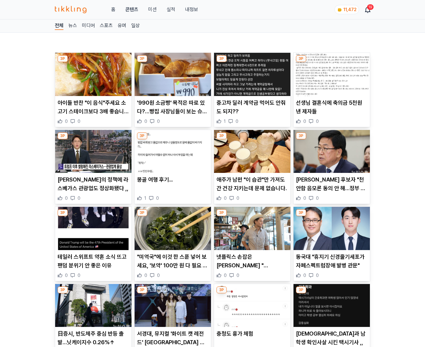
click at [332, 265] on p "동국대 "휴지기 신경줄기세포가 자폐스펙트럼장애 발병 관문"" at bounding box center [332, 260] width 72 height 17
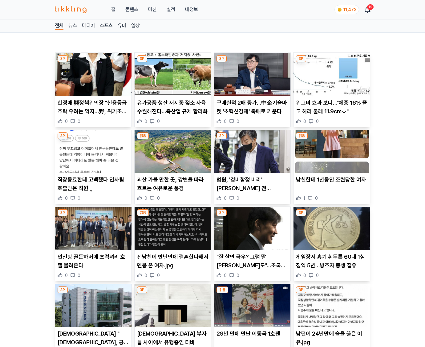
click at [332, 265] on p "게임장서 흉기 휘두른 60대 1심 징역 5년…방조자 동생 집유" at bounding box center [332, 260] width 72 height 17
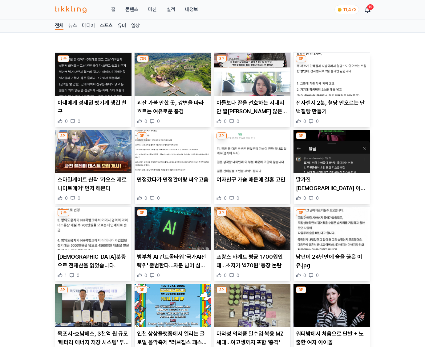
click at [332, 265] on p "남편이 24년만에 술을 끊은 이유.jpg" at bounding box center [332, 260] width 72 height 17
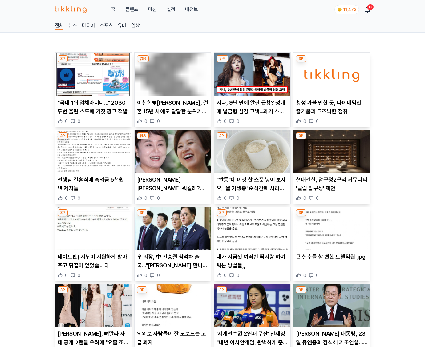
click at [332, 265] on div "큰 실수를 할 뻔한 모텔직원 .jpg 0 0" at bounding box center [332, 265] width 76 height 26
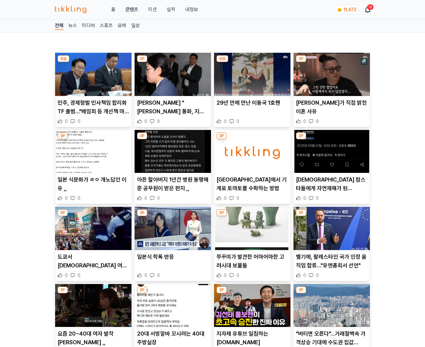
click at [332, 265] on p "벨기에, 팔레스타인 국가 인정 움직임 합류…"유엔총회서 선언"" at bounding box center [332, 260] width 72 height 17
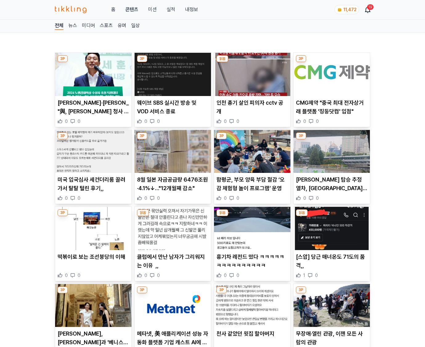
click at [332, 265] on p "[스압] 당근 매너온도 71도의 품격,," at bounding box center [332, 260] width 72 height 17
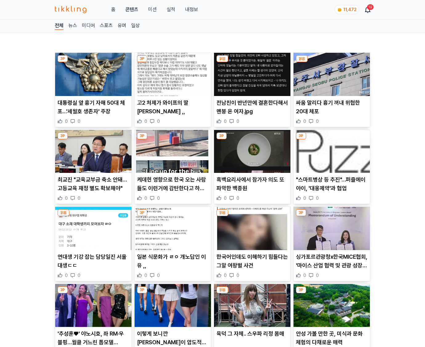
click at [332, 265] on p "싱가포르관광청x한국MICE협회, '마이스 산업 협력 및 관광 성장 활성화' 맞손" at bounding box center [332, 260] width 72 height 17
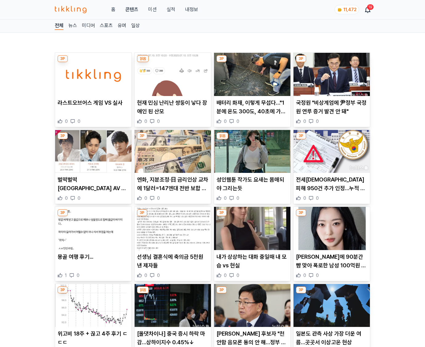
click at [332, 265] on p "송하윤에 90분간 뺨 맞아 폭로한 남성 100억원 소송준비" at bounding box center [332, 260] width 72 height 17
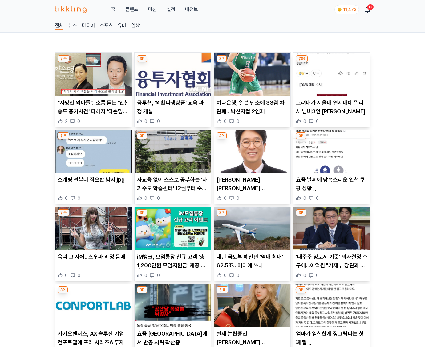
click at [332, 265] on p "'대주주 양도세 기준' 의사결정 촉구에…이억원 "기재부 장관과 얘기하겠다"" at bounding box center [332, 260] width 72 height 17
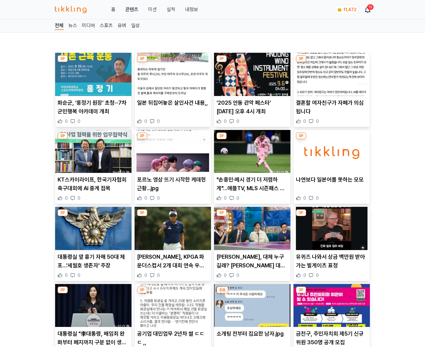
click at [332, 265] on p "유퀴즈 나와서 상금 백만원 받아가는 빌게이츠 표정" at bounding box center [332, 260] width 72 height 17
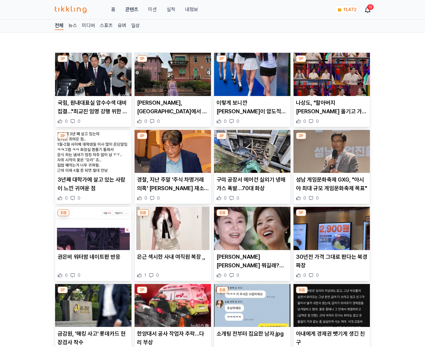
click at [332, 265] on p "30년전 가격 그대로 판다는 북경짜장" at bounding box center [332, 260] width 72 height 17
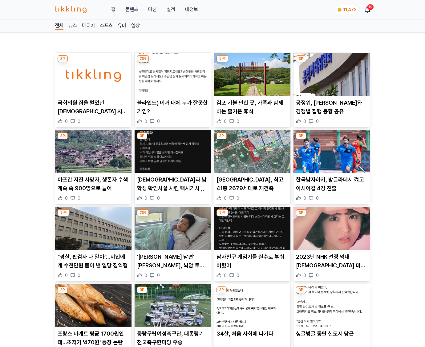
click at [332, 265] on p "2023년 NHK 선정 역대 일본 미녀 17선" at bounding box center [332, 260] width 72 height 17
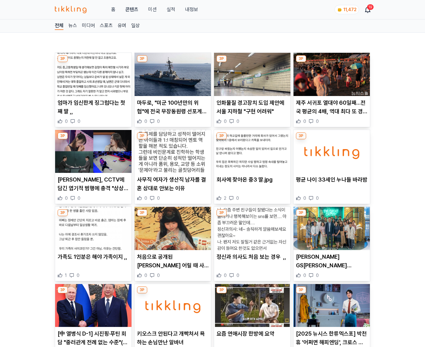
click at [332, 265] on p "허윤홍 GS건설 대표, 임직원 가족과 '위대한 개츠비' 관람" at bounding box center [332, 260] width 72 height 17
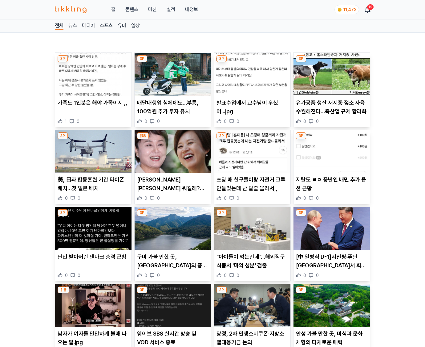
click at [332, 265] on p "[中 열병식 D-1]시진핑·푸틴 베이징서 회담 시작…4개월 만에 양자회담" at bounding box center [332, 260] width 72 height 17
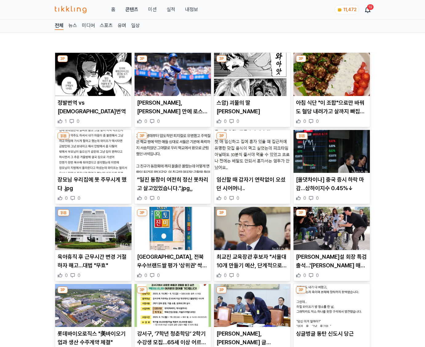
click at [332, 265] on p "[PERSON_NAME]설 회장 특검 출석…'[PERSON_NAME] 매관매직' 의혹 수사" at bounding box center [332, 260] width 72 height 17
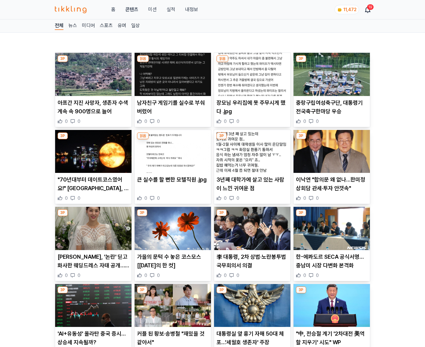
click at [332, 265] on p "한-에콰도르 SECA 공식서명…중남미 시장 다변화 본격화" at bounding box center [332, 260] width 72 height 17
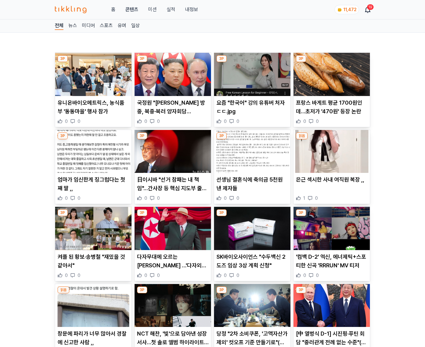
click at [332, 265] on p "'컴백 D-2' 엑신, 에너제틱+스포티한 신곡 'RRRUN' MV 티저" at bounding box center [332, 260] width 72 height 17
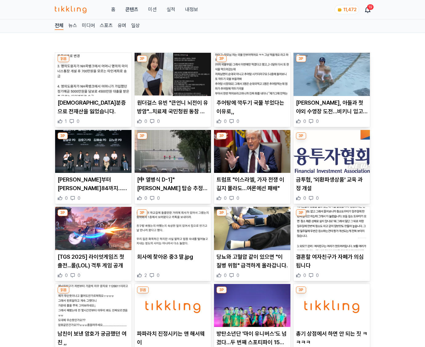
click at [332, 265] on p "결혼할 여자친구가 자폐가 의심됩니다" at bounding box center [332, 260] width 72 height 17
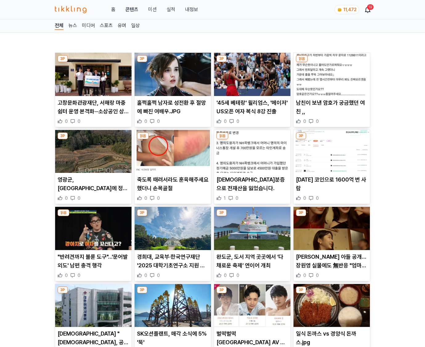
click at [332, 265] on p "이민정 아들 공개…장원영 실물에도 無반응 "엄마를 너무 많이봐서, 엄마가 예뻐서"" at bounding box center [332, 260] width 72 height 17
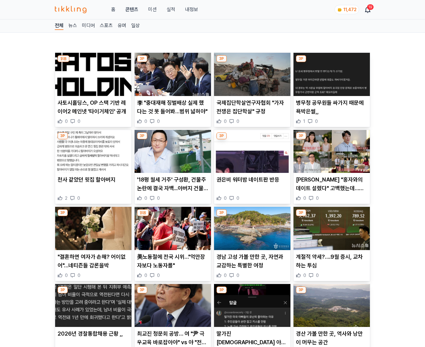
click at [332, 265] on p "계절적 약세?….9월 증시, 교차하는 투심" at bounding box center [332, 260] width 72 height 17
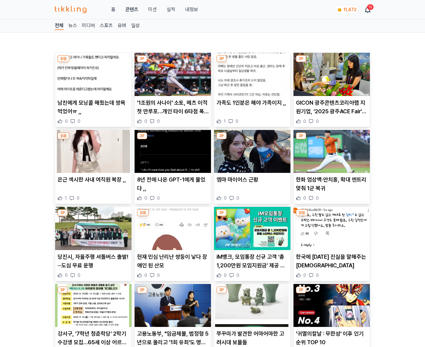
click at [332, 265] on p "한국에 대한 진실을 말해주는 중국인들" at bounding box center [332, 260] width 72 height 17
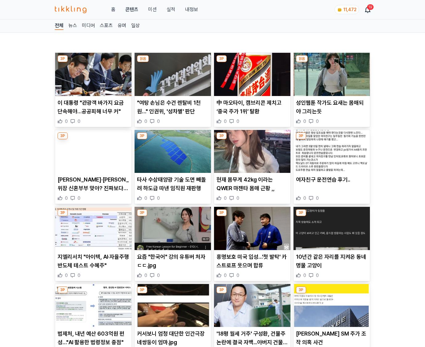
click at [332, 265] on p "10년간 같은 자리를 지켜온 동네 명물 고양이" at bounding box center [332, 260] width 72 height 17
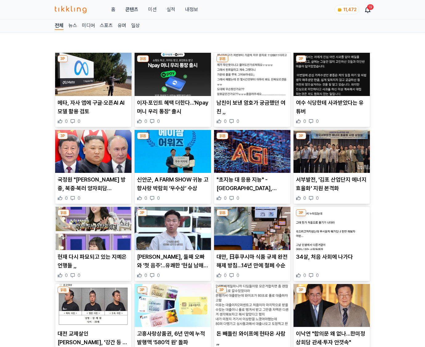
click at [332, 265] on div "34살, 처음 사회에 나가다 0 0" at bounding box center [332, 265] width 76 height 26
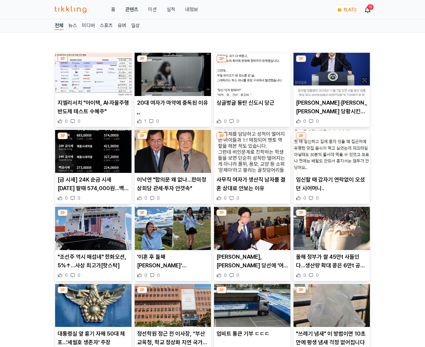
click at [332, 265] on p "올해 정부가 쌀 45만t 사들인다…생산량 확대 콩은 6만t 공공비축" at bounding box center [332, 260] width 72 height 17
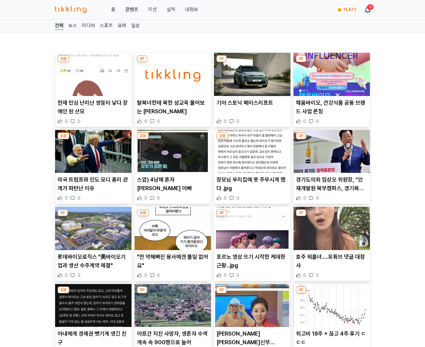
click at [332, 265] on p "호주 워홀녀.....유튜브 댓글 대참사" at bounding box center [332, 260] width 72 height 17
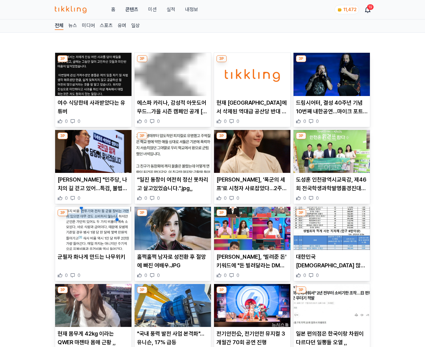
click at [332, 265] on p "대한민국 성범죄자 많이 사는 동네 ,," at bounding box center [332, 260] width 72 height 17
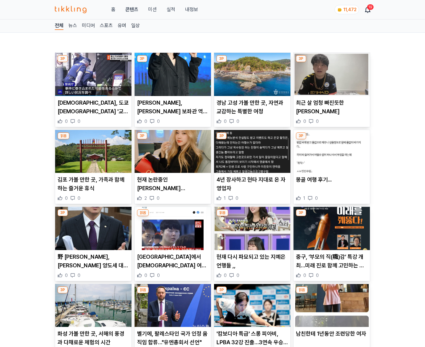
click at [332, 265] on p "중구, ‘부모의 직(職)감’ 특강 개최…미래 진로 함께 고민하는 시간 마련" at bounding box center [332, 260] width 72 height 17
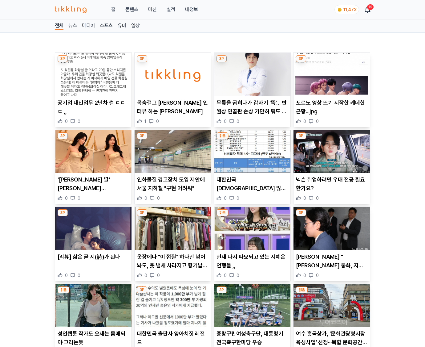
click at [332, 265] on p "조지연 "김용현 통화, 지역 숙원사업 면담 취소 양해 구한 것"" at bounding box center [332, 260] width 72 height 17
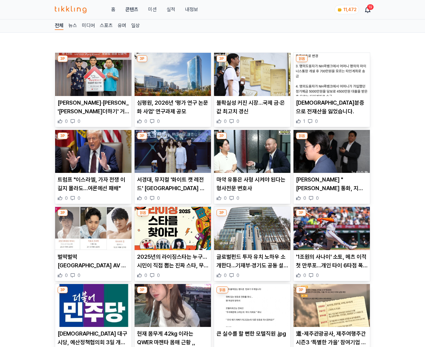
click at [332, 265] on p "'1조원의 사나이' 소토, 메츠 이적 첫 만루포…개인 타이 6타점 폭발" at bounding box center [332, 260] width 72 height 17
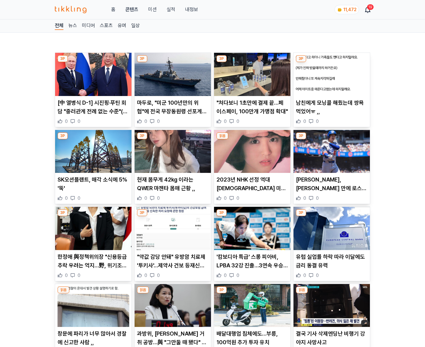
click at [332, 265] on p "유럽 실업률 하락 따라 이달에도 금리 동결 유력" at bounding box center [332, 260] width 72 height 17
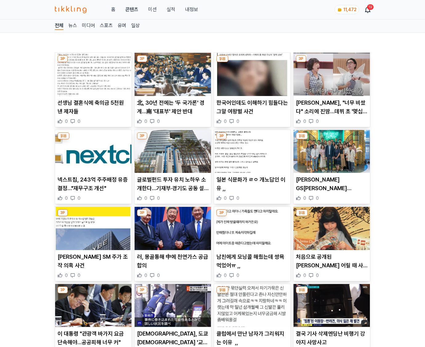
click at [332, 265] on p "처음으로 공개된 장원영 어릴 때 사진들" at bounding box center [332, 260] width 72 height 17
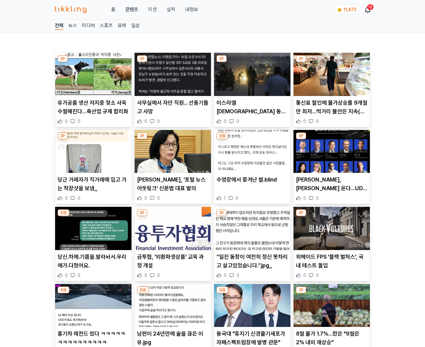
click at [332, 265] on p "위메이드 FPS '블랙 벌처스', 국내 테스트 돌입" at bounding box center [332, 260] width 72 height 17
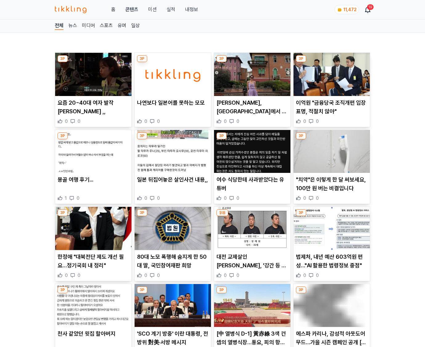
click at [332, 265] on p "법제처, 내년 예산 603억원 편성…"AI 활용한 법령정보 중점"" at bounding box center [332, 260] width 72 height 17
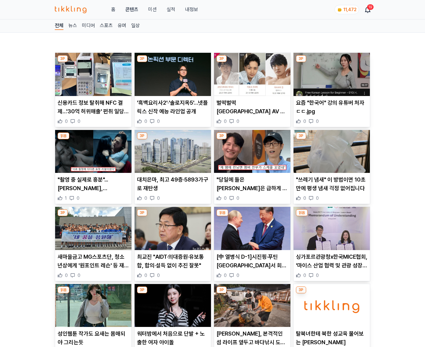
click at [332, 265] on p "싱가포르관광청x한국MICE협회, '마이스 산업 협력 및 관광 성장 활성화' 맞손" at bounding box center [332, 260] width 72 height 17
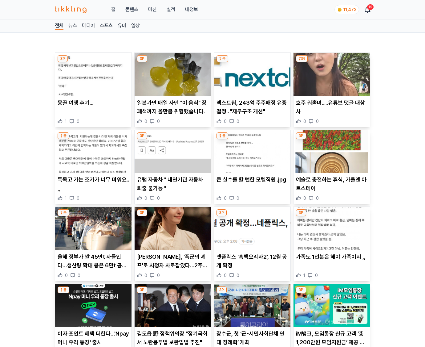
click at [332, 265] on div "가족도 1인분은 해야 가족이지 ,, 1 0" at bounding box center [332, 265] width 76 height 26
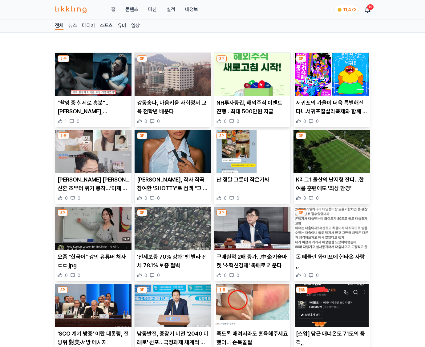
click at [332, 265] on p "돈 빼돌린 와이프에 현타온 사람 ,," at bounding box center [332, 260] width 72 height 17
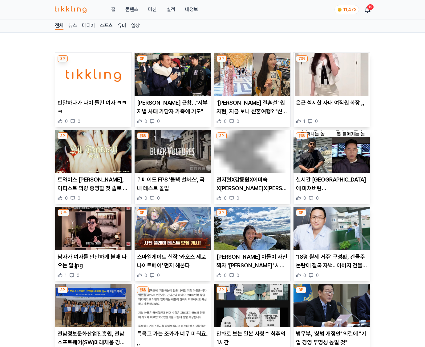
click at [332, 265] on p "'18평 월세 거주' 구성환, 건물주 논란에 결국 자백...아버지 건물 증여받아(+[PERSON_NAME],[PERSON_NAME],[PERS…" at bounding box center [332, 260] width 72 height 17
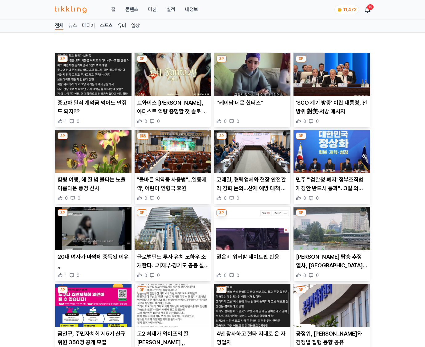
click at [332, 265] on p "김정은 탑승 추정 열차, 베이징 도착…방중 일정 시작" at bounding box center [332, 260] width 72 height 17
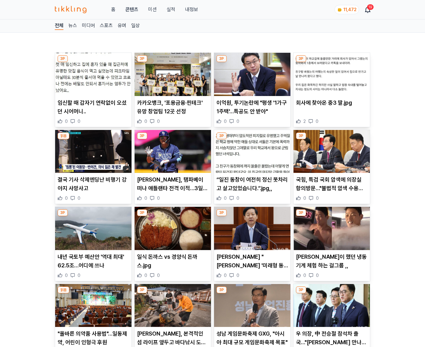
click at [332, 265] on p "황희찬이 했던 냉동 기계 체험 하는 걸그룹 ,," at bounding box center [332, 260] width 72 height 17
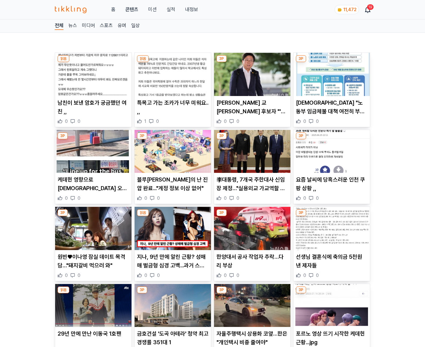
click at [332, 265] on p "선생님 결혼식에 축의금 5천원 낸 제자들" at bounding box center [332, 260] width 72 height 17
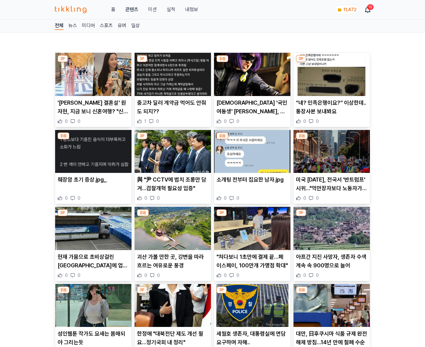
click at [332, 265] on p "아프간 지진 사망자, 생존자 수색 계속 속 900명으로 늘어" at bounding box center [332, 260] width 72 height 17
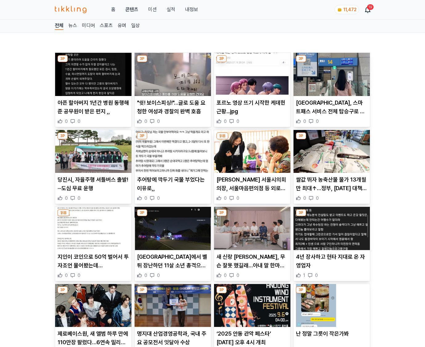
click at [332, 265] on p "4년 장사하고 현타 지대로 온 자영업자" at bounding box center [332, 260] width 72 height 17
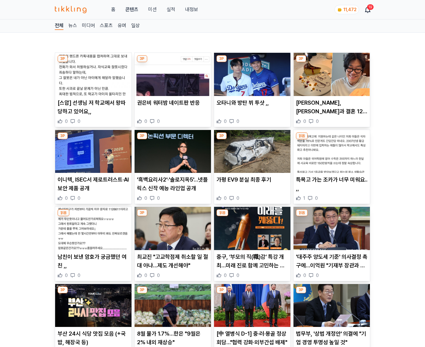
click at [332, 265] on p "'대주주 양도세 기준' 의사결정 촉구에…이억원 "기재부 장관과 얘기하겠다"" at bounding box center [332, 260] width 72 height 17
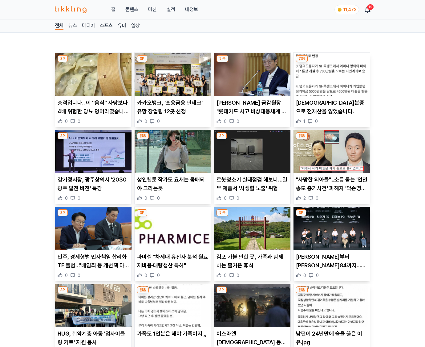
click at [332, 265] on p "유재석부터 기안84까지…넷플릭스, K예능 판 키운다 (종합)" at bounding box center [332, 260] width 72 height 17
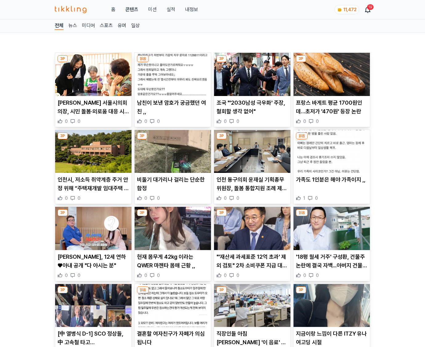
click at [332, 265] on p "'18평 월세 거주' 구성환, 건물주 논란에 결국 자백...아버지 건물 증여받아(+나혼산,유퀴즈,꽃분이)" at bounding box center [332, 260] width 72 height 17
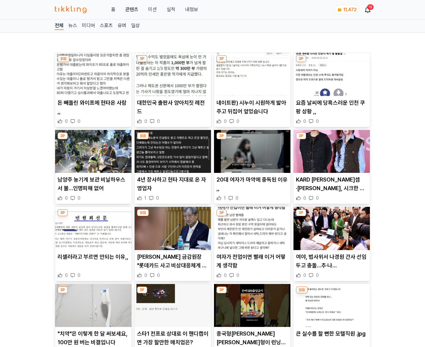
click at [332, 265] on p "여야, 법사위서 나경원 간사 선임 두고 충돌…추·나 [DEMOGRAPHIC_DATA]전도" at bounding box center [332, 260] width 72 height 17
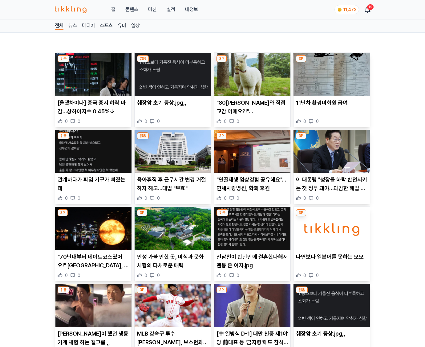
click at [332, 265] on div "나연보다 일본어를 못하는 모모 0 0" at bounding box center [332, 265] width 76 height 26
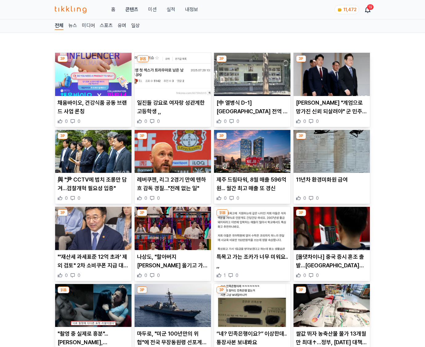
click at [332, 265] on p "[올댓차이나] 중국 증시 혼조 출발…상하이지수 0.04%↑" at bounding box center [332, 260] width 72 height 17
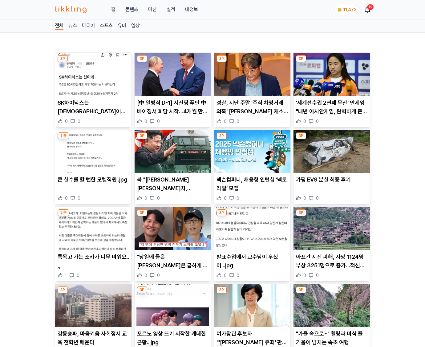
click at [332, 265] on p "아프간 지진 피해, 사망 1124명 부상 3251명으로 증가…적신월사협회" at bounding box center [332, 260] width 72 height 17
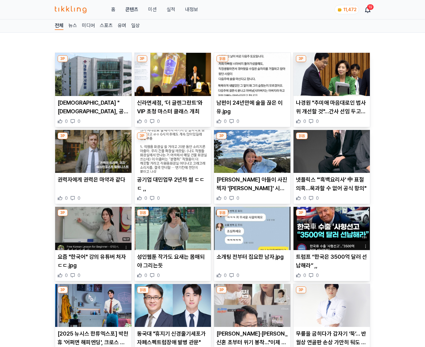
click at [332, 265] on p "트럼프 “한국은 3500억 달러 선납해라” ,," at bounding box center [332, 260] width 72 height 17
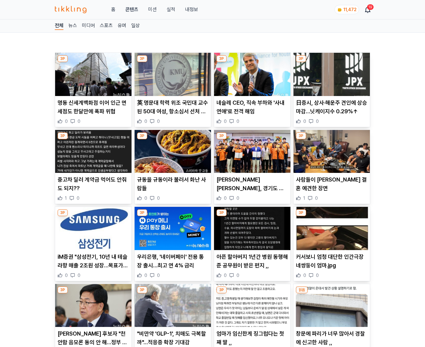
click at [332, 265] on p "커서보니 엄청 대단한 인간극장 네쌍둥이 엄마.jpg" at bounding box center [332, 260] width 72 height 17
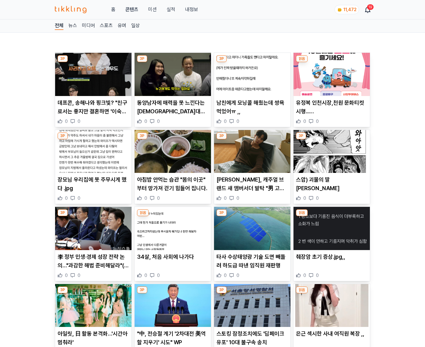
click at [332, 265] on div "췌장암 초기 증상.jpg,, 0 0" at bounding box center [332, 265] width 76 height 26
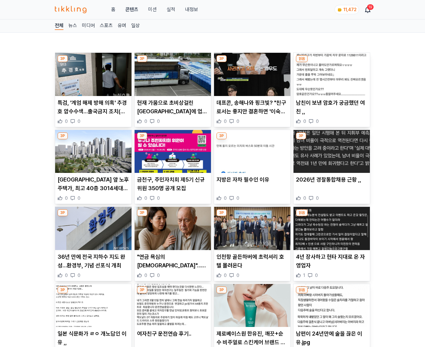
click at [332, 265] on p "4년 장사하고 현타 지대로 온 자영업자" at bounding box center [332, 260] width 72 height 17
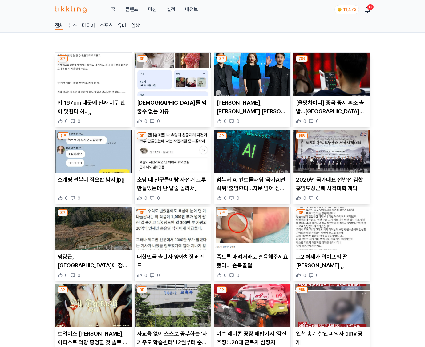
click at [332, 265] on p "고2 처제가 와이프의 딸[PERSON_NAME] ,," at bounding box center [332, 260] width 72 height 17
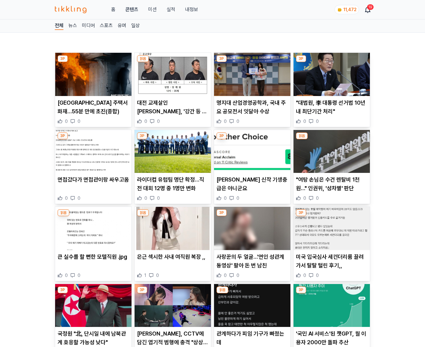
click at [332, 265] on p "미국 입국심사 세컨더리룸 끌려가서 탈탈 털린 후기,," at bounding box center [332, 260] width 72 height 17
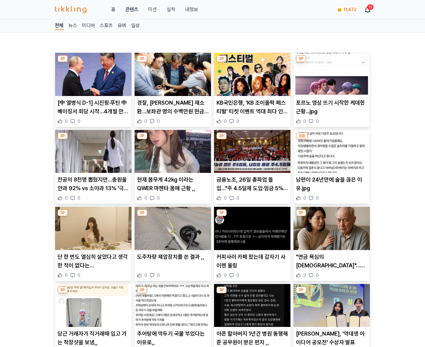
click at [332, 265] on p ""연금 욕심의 대가"…알고 보니 나는 '6번째 아내'였다" at bounding box center [332, 260] width 72 height 17
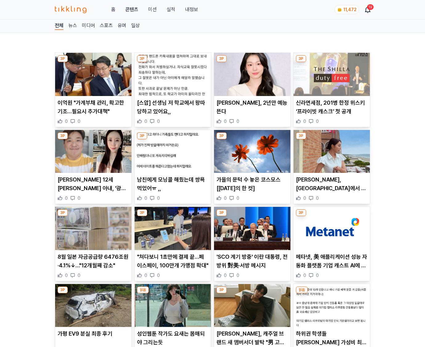
click at [332, 265] on p "메타넷, 美 애플리케이션 성능 자동화 플랫폼 기업 캐스트 AI에 투자" at bounding box center [332, 260] width 72 height 17
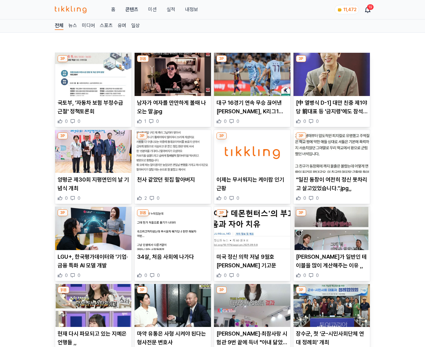
click at [332, 265] on p "박명수가 일반인 테이블을 많이 계산해주는 이유 ,," at bounding box center [332, 260] width 72 height 17
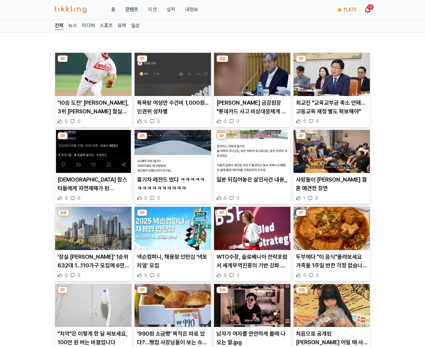
click at [332, 265] on p "두부에다 "이 음식"올려보세요 가족들 1주일 반찬 걱정 없습니다." at bounding box center [332, 260] width 72 height 17
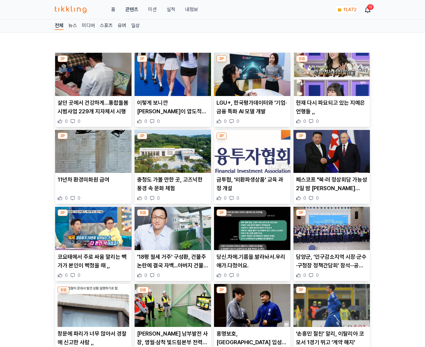
click at [332, 265] on p "담양군, ‘인구감소지역 시장·군수·구청장 정책간담회’ 참석···공동 해법 모색" at bounding box center [332, 260] width 72 height 17
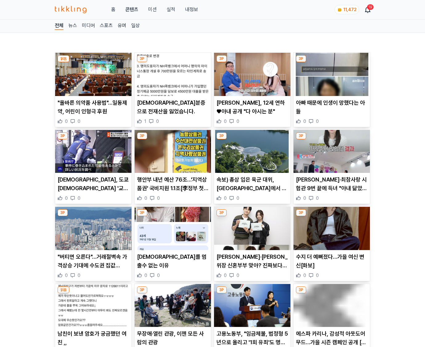
click at [332, 265] on p "수지 더 예뻐졌다…가을 여신 변신[화보]" at bounding box center [332, 260] width 72 height 17
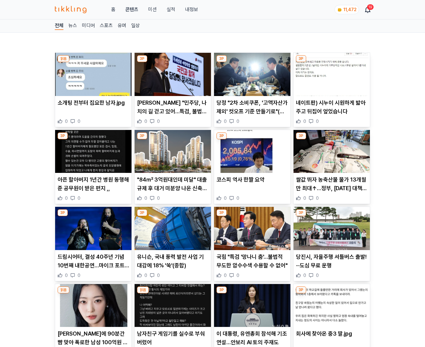
click at [332, 265] on p "당진시, 자율주행 셔틀버스 출발!···도심 무료 운행" at bounding box center [332, 260] width 72 height 17
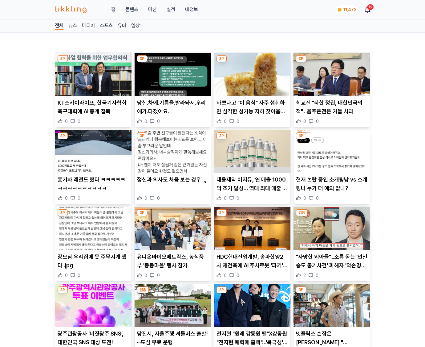
click at [332, 265] on p ""사망한 외아들"...소름 돋는 '인천 송도 총기사건' 피해자 '약손명가' 대표의 과거 인터뷰 내용" at bounding box center [332, 260] width 72 height 17
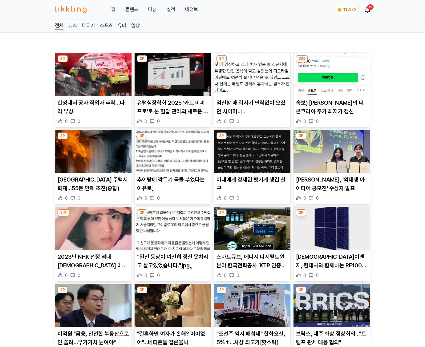
click at [332, 265] on p "신성이엔지, 현대차와 함께하는 RE100…울산공장 태양광 구축" at bounding box center [332, 260] width 72 height 17
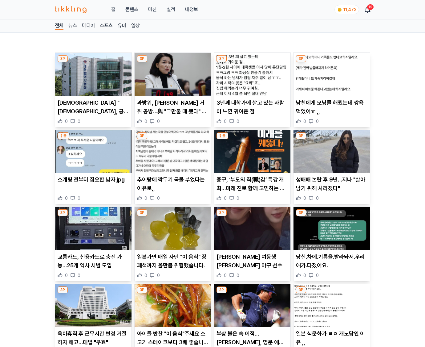
click at [332, 265] on p "당신.차에.기름을.발라놔서.우리애가.다쳤어요." at bounding box center [332, 260] width 72 height 17
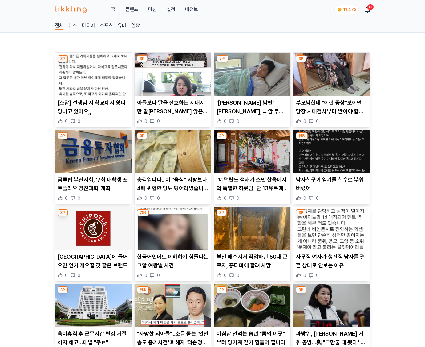
click at [332, 265] on p "사무직 여자가 생산직 남자를 결혼 상대로 안보는 이유" at bounding box center [332, 260] width 72 height 17
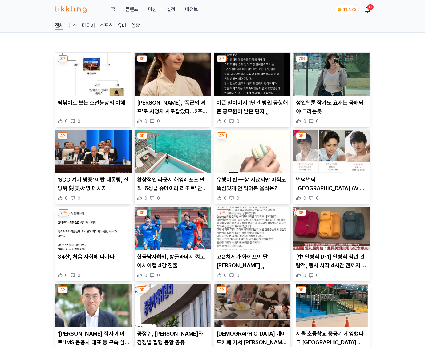
click at [332, 265] on p "[中 열병식 D-1] 열병식 참관 관람객, 행사 시작 4시간 전까지 광장 도착해야" at bounding box center [332, 260] width 72 height 17
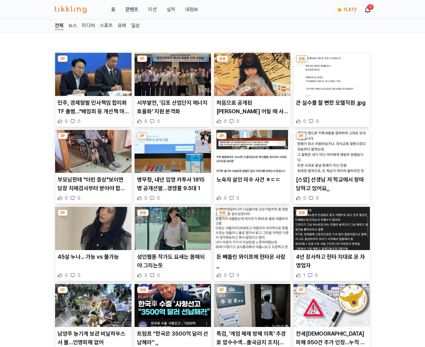
click at [332, 265] on p "4년 장사하고 현타 지대로 온 자영업자" at bounding box center [332, 260] width 72 height 17
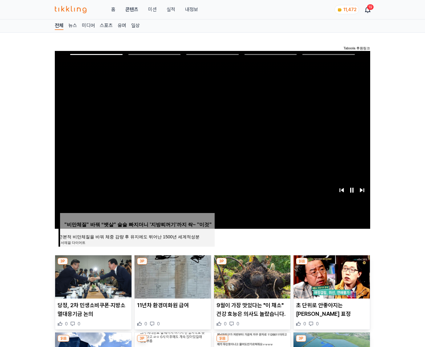
click at [332, 265] on img at bounding box center [332, 276] width 76 height 43
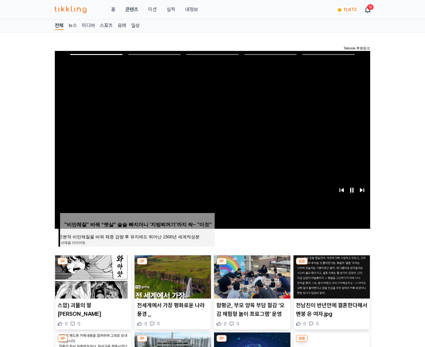
click at [332, 265] on img at bounding box center [332, 276] width 76 height 43
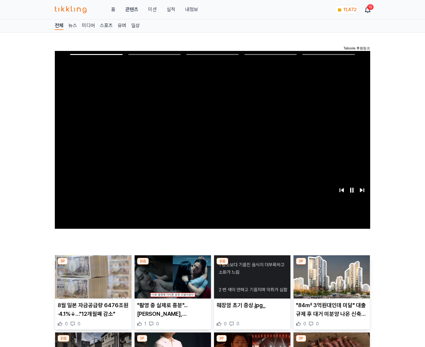
click at [332, 265] on img at bounding box center [332, 276] width 76 height 43
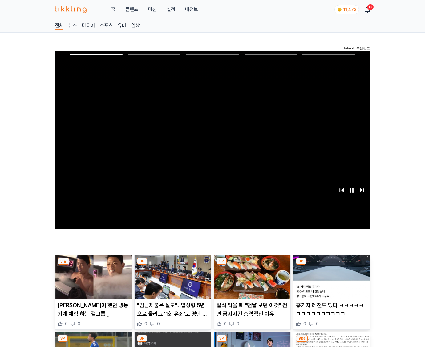
click at [332, 265] on img at bounding box center [332, 276] width 76 height 43
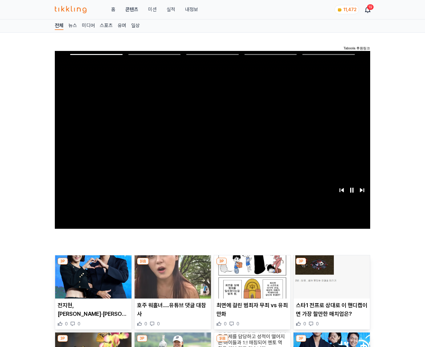
click at [332, 265] on img at bounding box center [332, 276] width 76 height 43
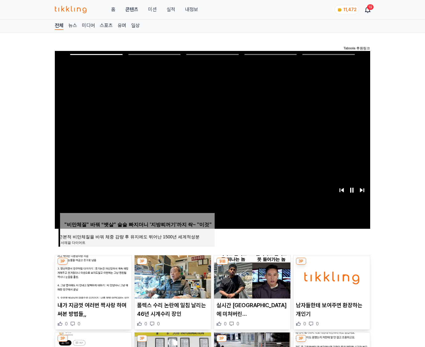
click at [332, 265] on img at bounding box center [332, 276] width 76 height 43
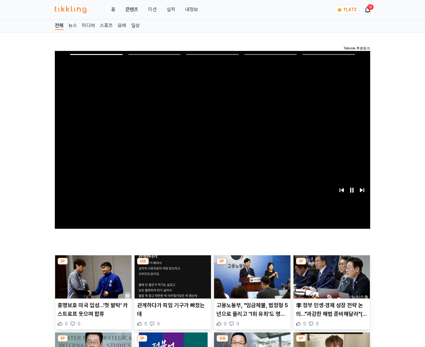
click at [332, 265] on img at bounding box center [332, 276] width 76 height 43
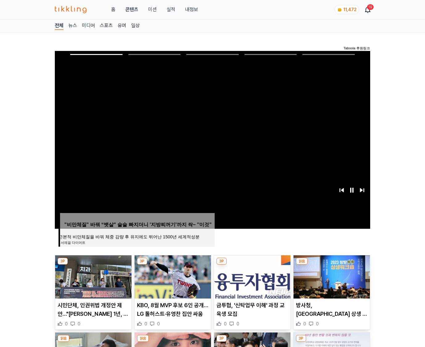
click at [332, 265] on img at bounding box center [332, 276] width 76 height 43
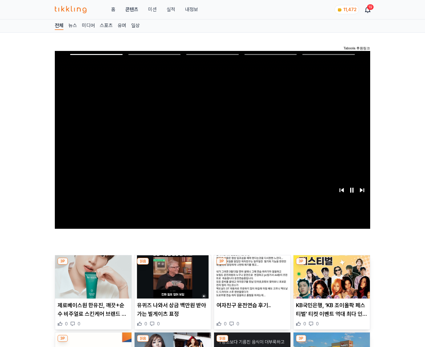
click at [332, 265] on img at bounding box center [332, 276] width 76 height 43
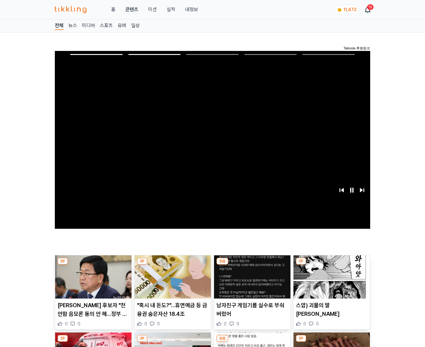
click at [332, 265] on img at bounding box center [332, 276] width 76 height 43
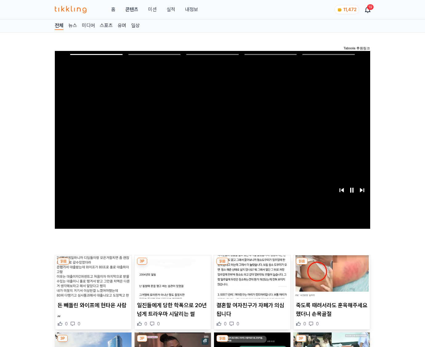
click at [332, 265] on img at bounding box center [332, 276] width 76 height 43
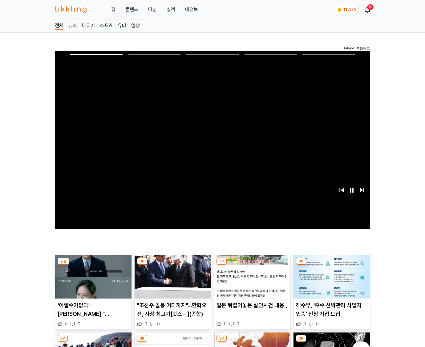
click at [332, 265] on img at bounding box center [332, 276] width 76 height 43
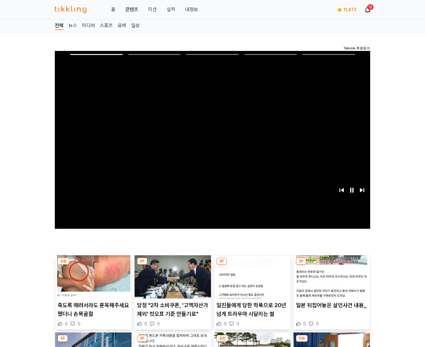
click at [332, 265] on img at bounding box center [332, 276] width 76 height 43
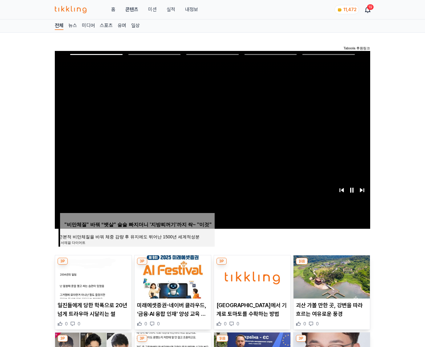
click at [332, 265] on img at bounding box center [332, 276] width 76 height 43
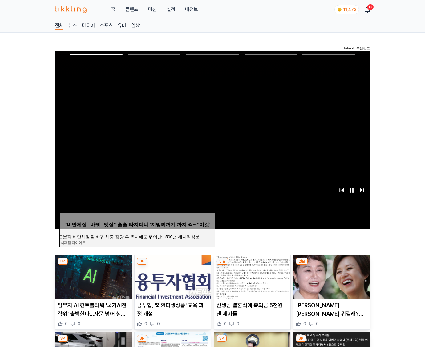
click at [332, 265] on img at bounding box center [332, 276] width 76 height 43
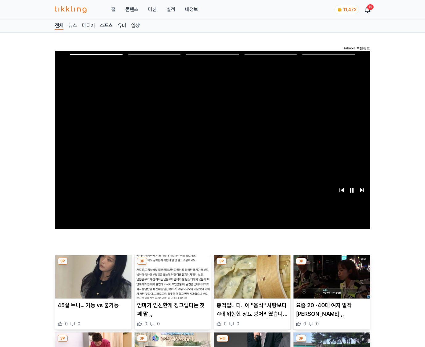
click at [332, 265] on img at bounding box center [332, 276] width 76 height 43
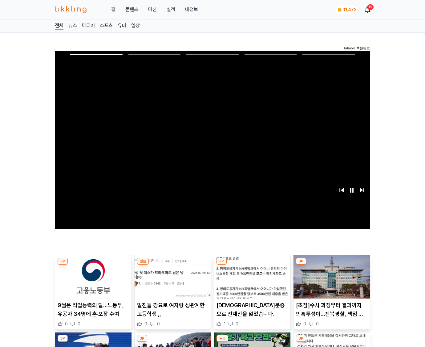
click at [332, 265] on img at bounding box center [332, 276] width 76 height 43
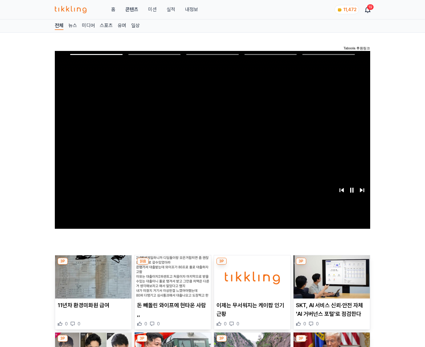
click at [332, 265] on img at bounding box center [332, 276] width 76 height 43
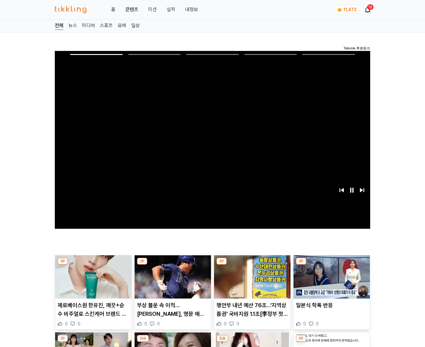
click at [332, 265] on img at bounding box center [332, 276] width 76 height 43
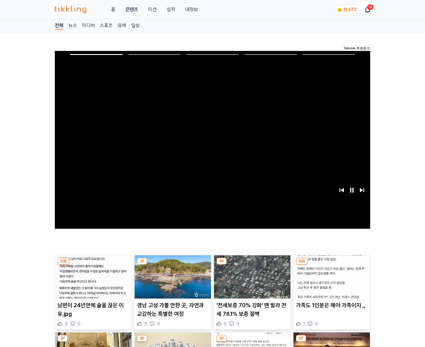
click at [332, 265] on img at bounding box center [332, 276] width 76 height 43
